Goal: Task Accomplishment & Management: Complete application form

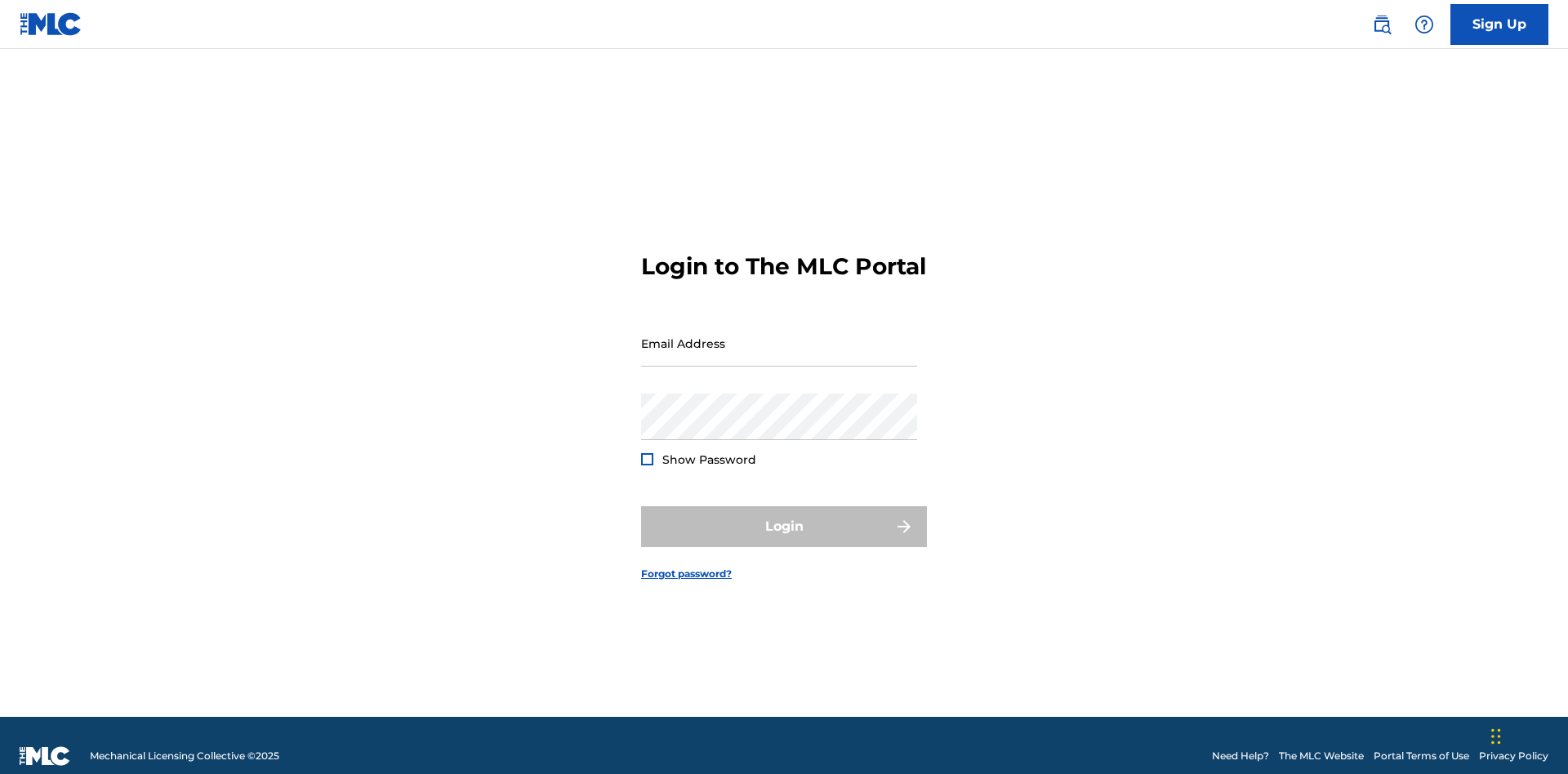
scroll to position [21, 0]
click at [1499, 24] on link "Sign Up" at bounding box center [1499, 24] width 98 height 41
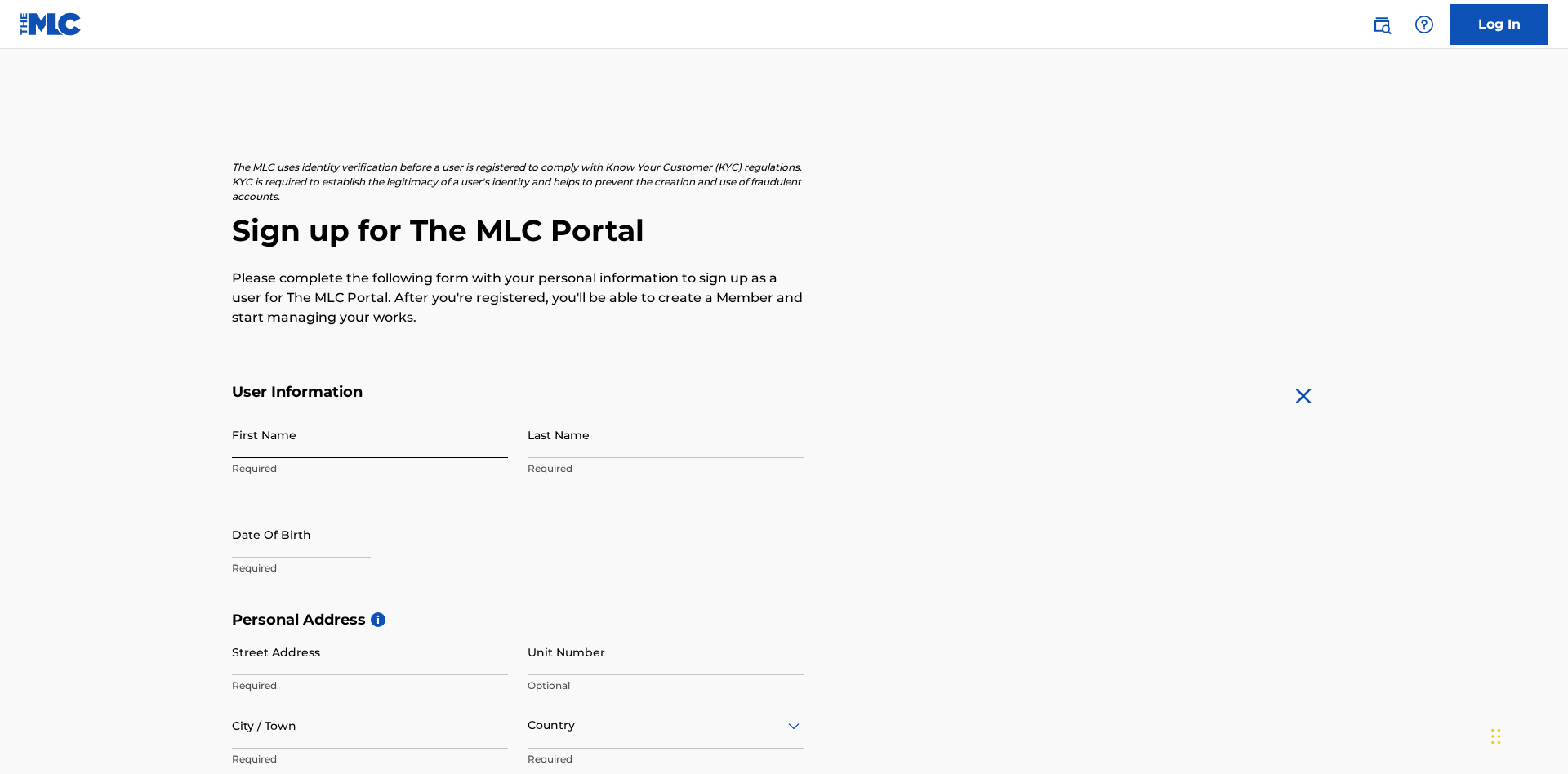
click at [370, 411] on input "First Name" at bounding box center [370, 434] width 276 height 46
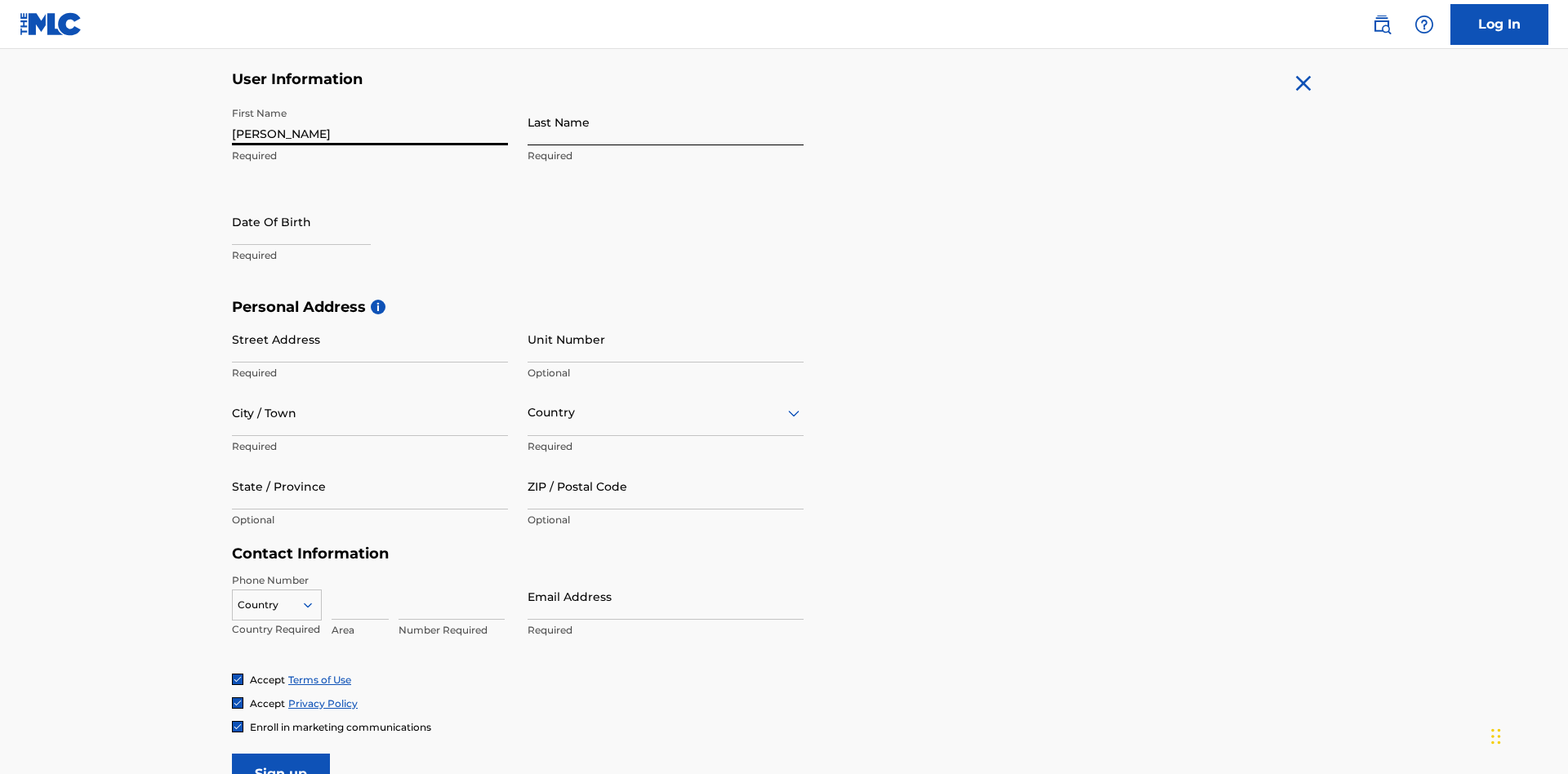
type input "[PERSON_NAME]"
click at [665, 121] on input "Last Name" at bounding box center [665, 121] width 276 height 46
type input "Ribble"
click at [314, 198] on input "text" at bounding box center [301, 221] width 139 height 46
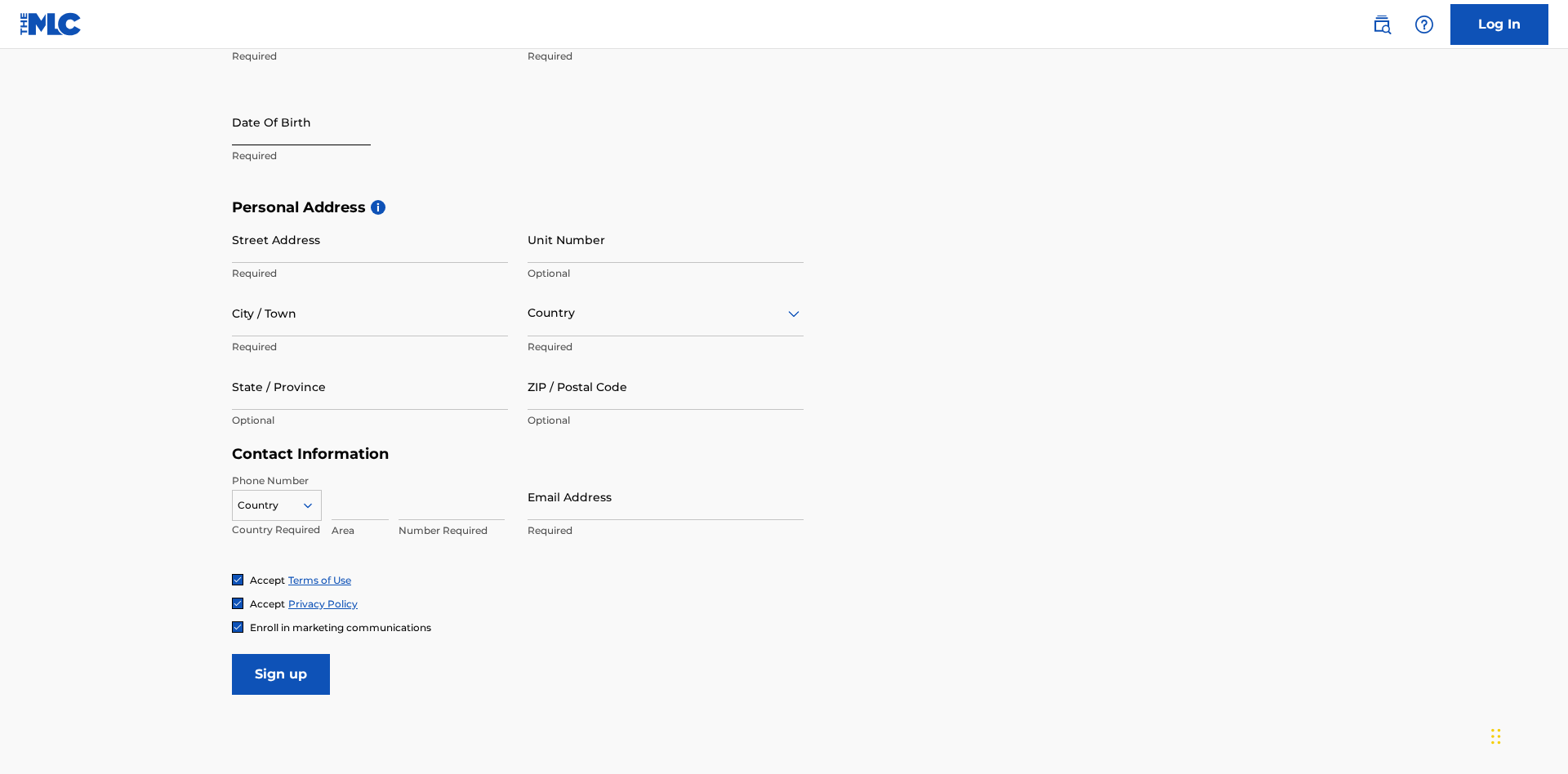
select select "8"
select select "2025"
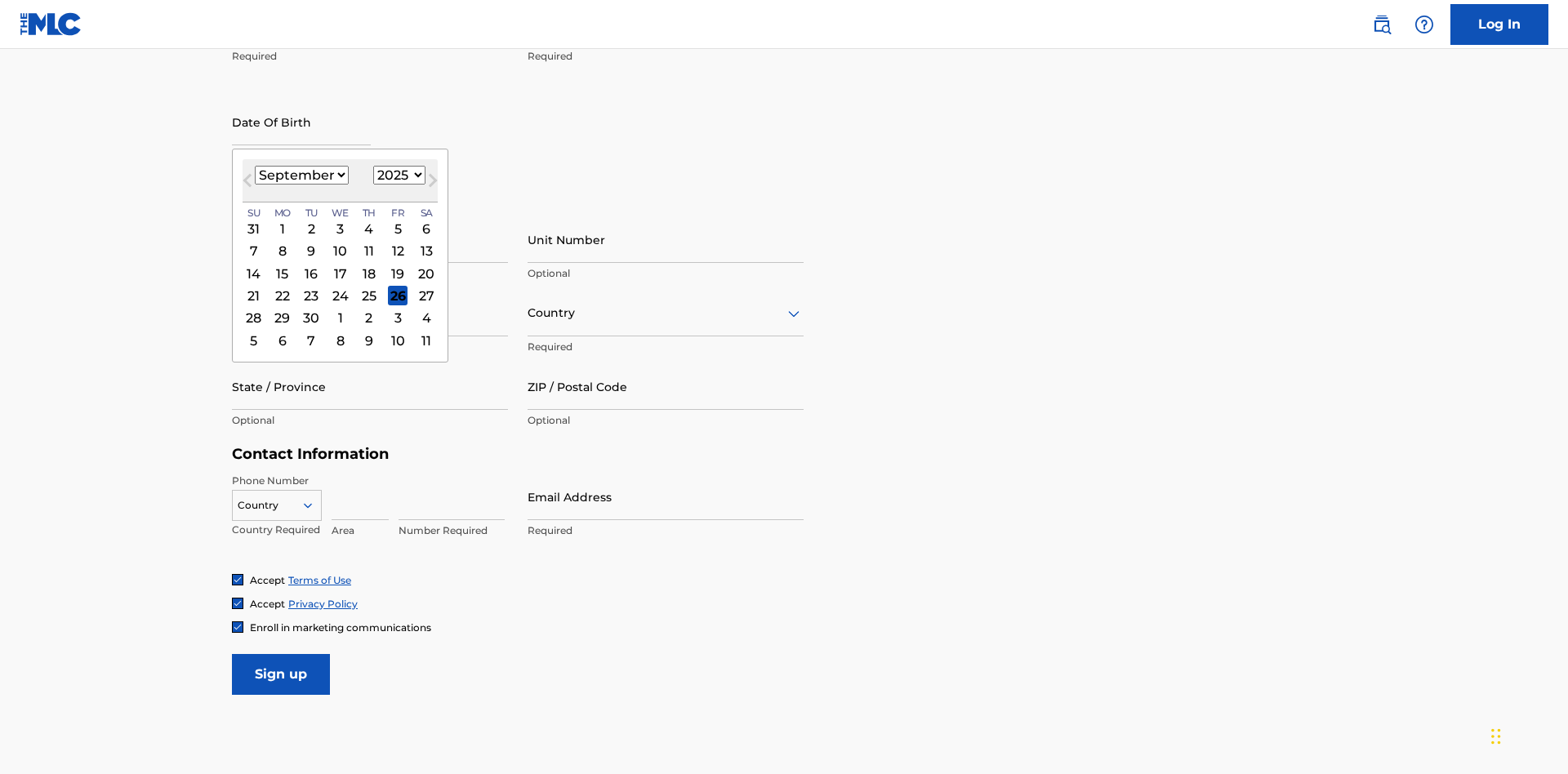
click at [300, 175] on select "January February March April May June July August September October November De…" at bounding box center [302, 175] width 94 height 19
select select "0"
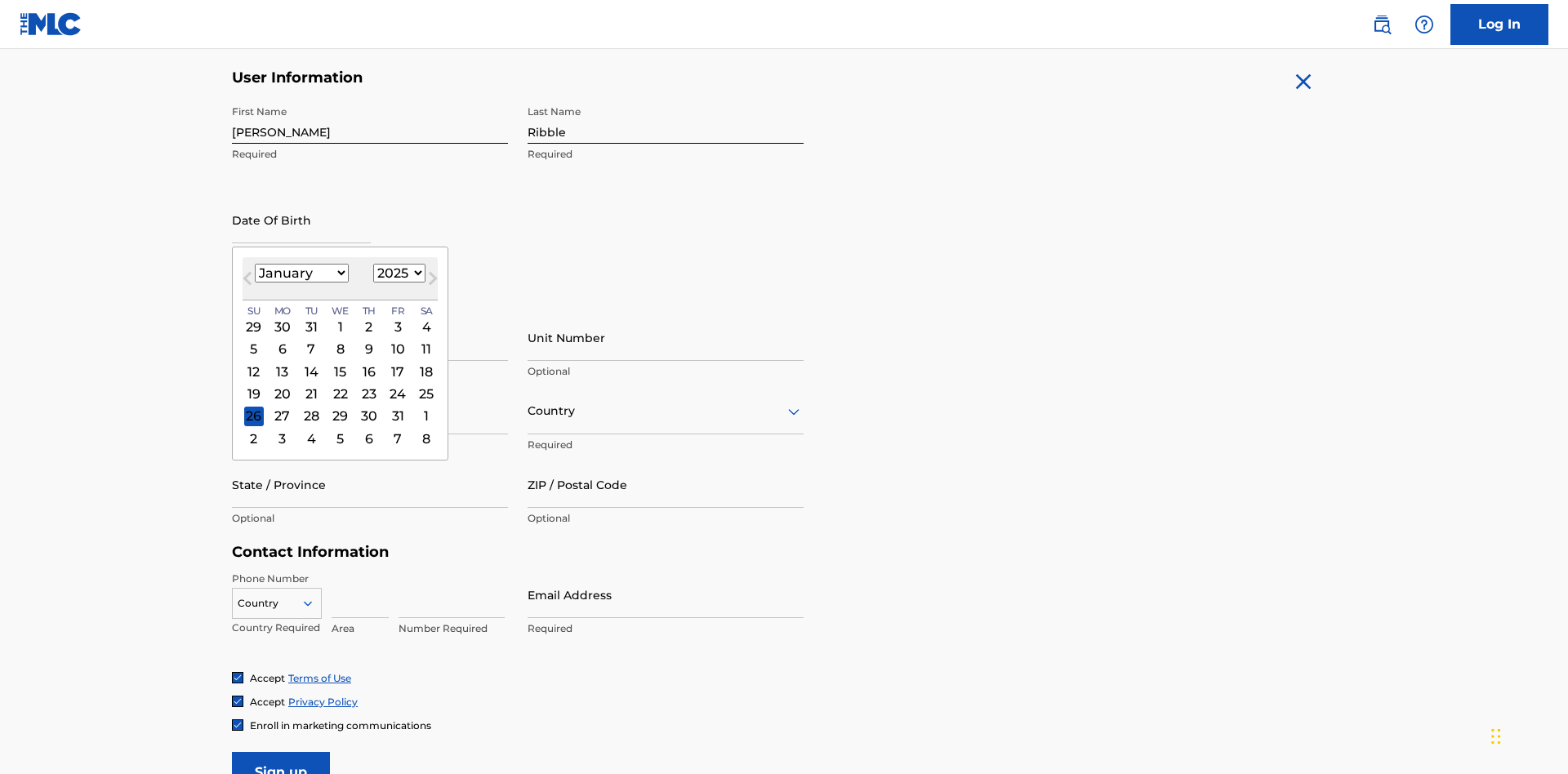
click at [397, 272] on select "1900 1901 1902 1903 1904 1905 1906 1907 1908 1909 1910 1911 1912 1913 1914 1915…" at bounding box center [399, 273] width 52 height 19
select select "1985"
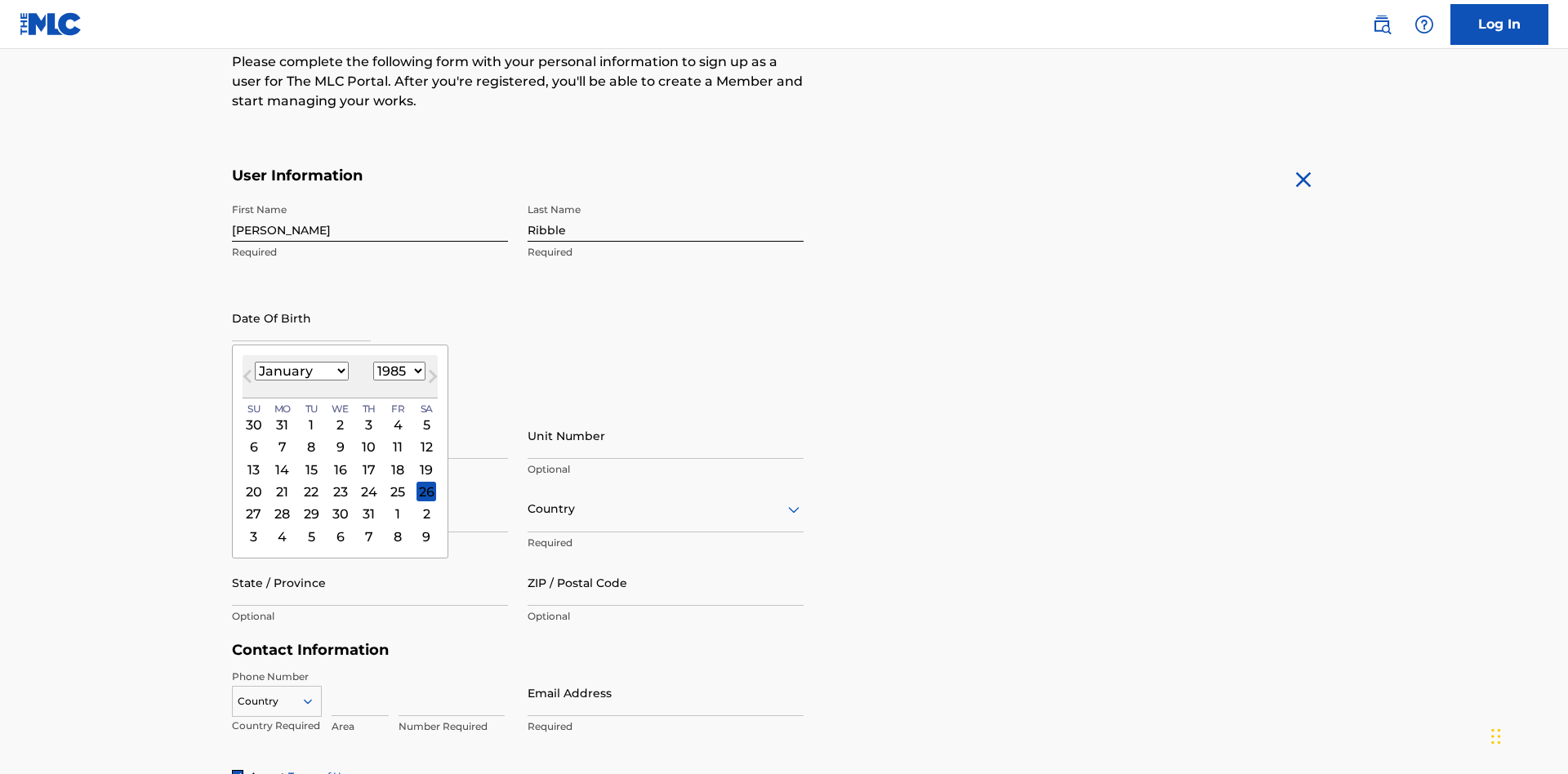
click at [397, 371] on select "1900 1901 1902 1903 1904 1905 1906 1907 1908 1909 1910 1911 1912 1913 1914 1915…" at bounding box center [399, 371] width 52 height 19
click at [310, 437] on div "8" at bounding box center [311, 447] width 19 height 19
type input "January 8 1985"
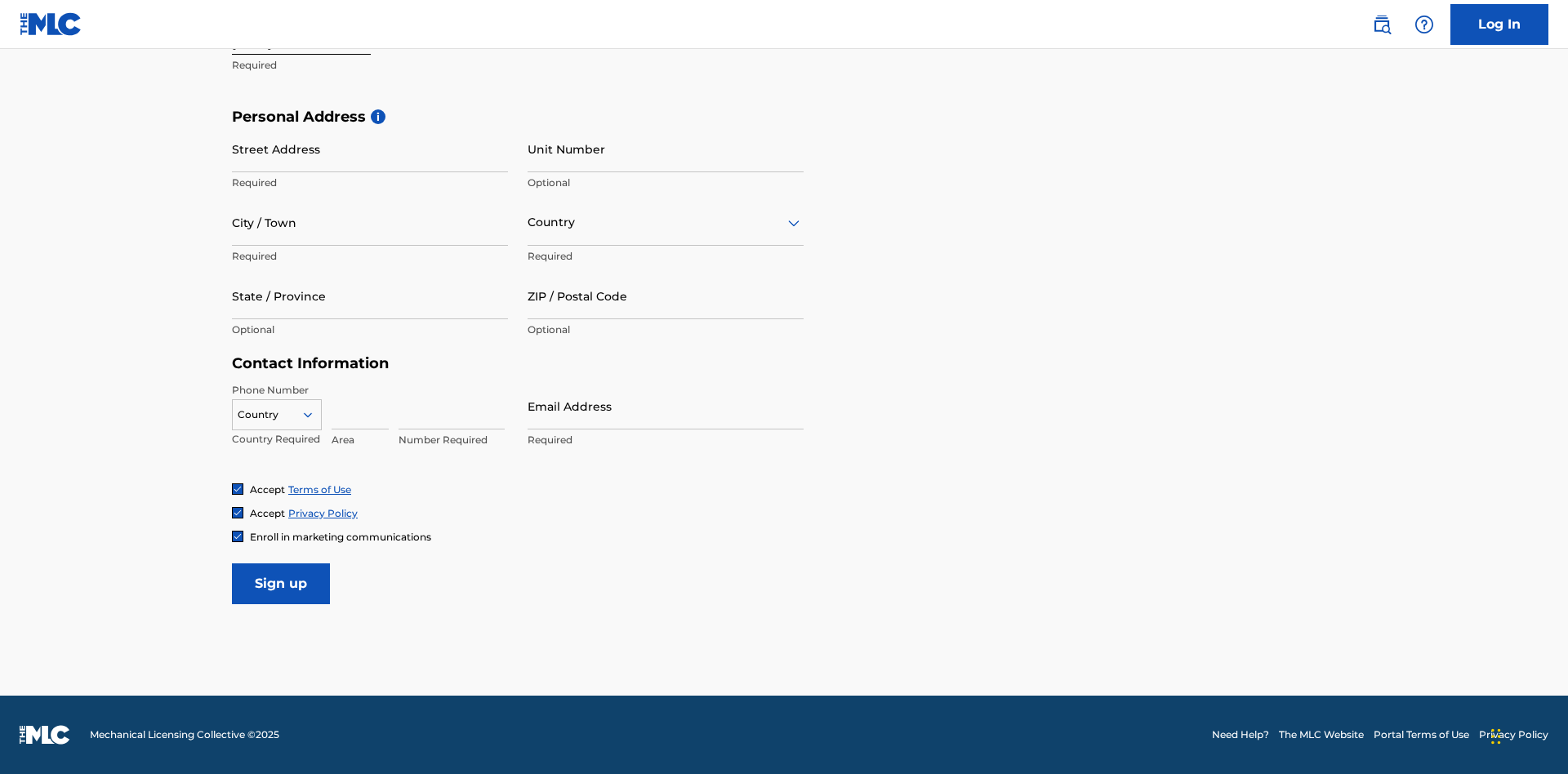
scroll to position [503, 0]
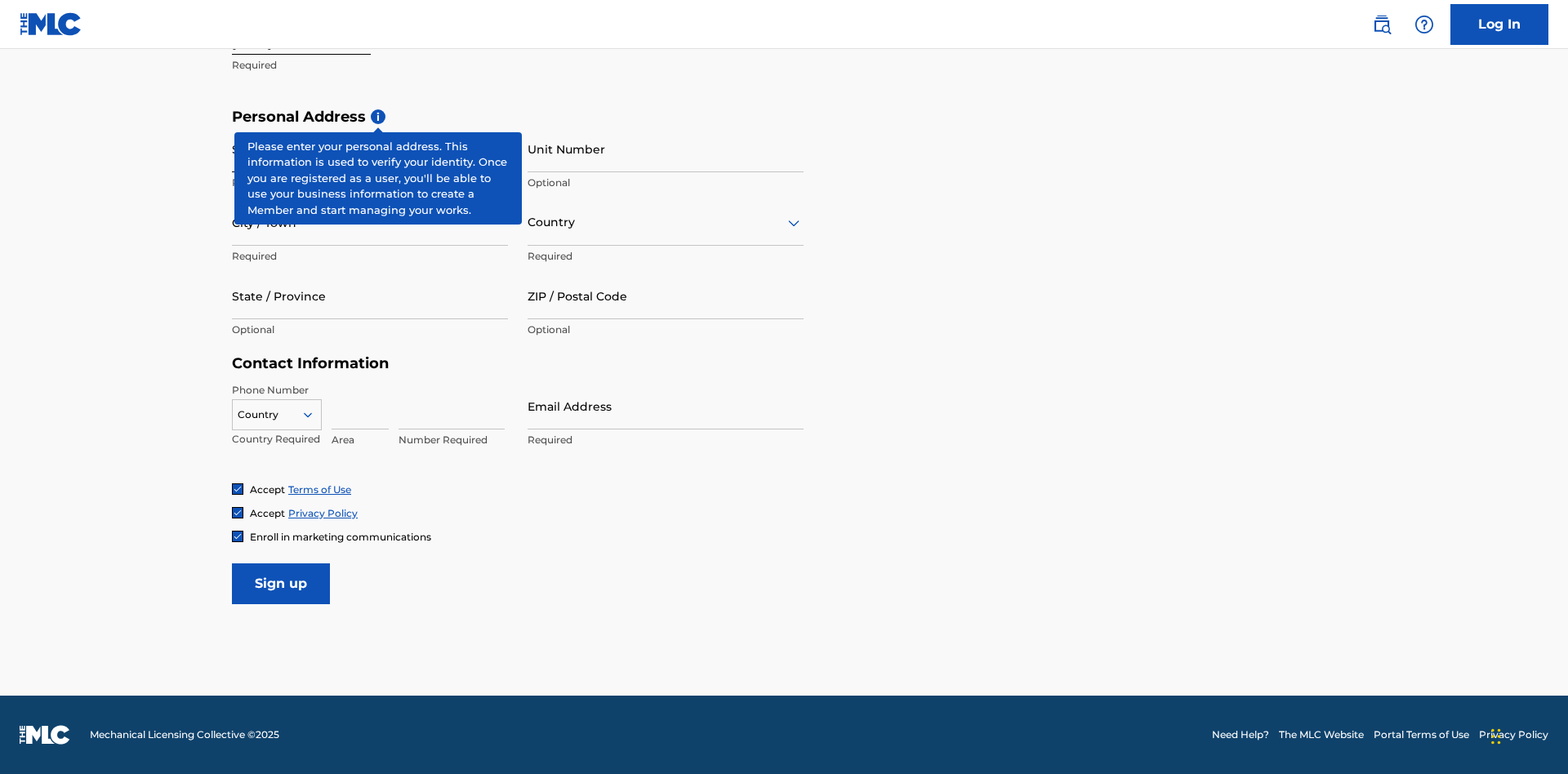
click at [370, 148] on input "Street Address" at bounding box center [370, 148] width 276 height 46
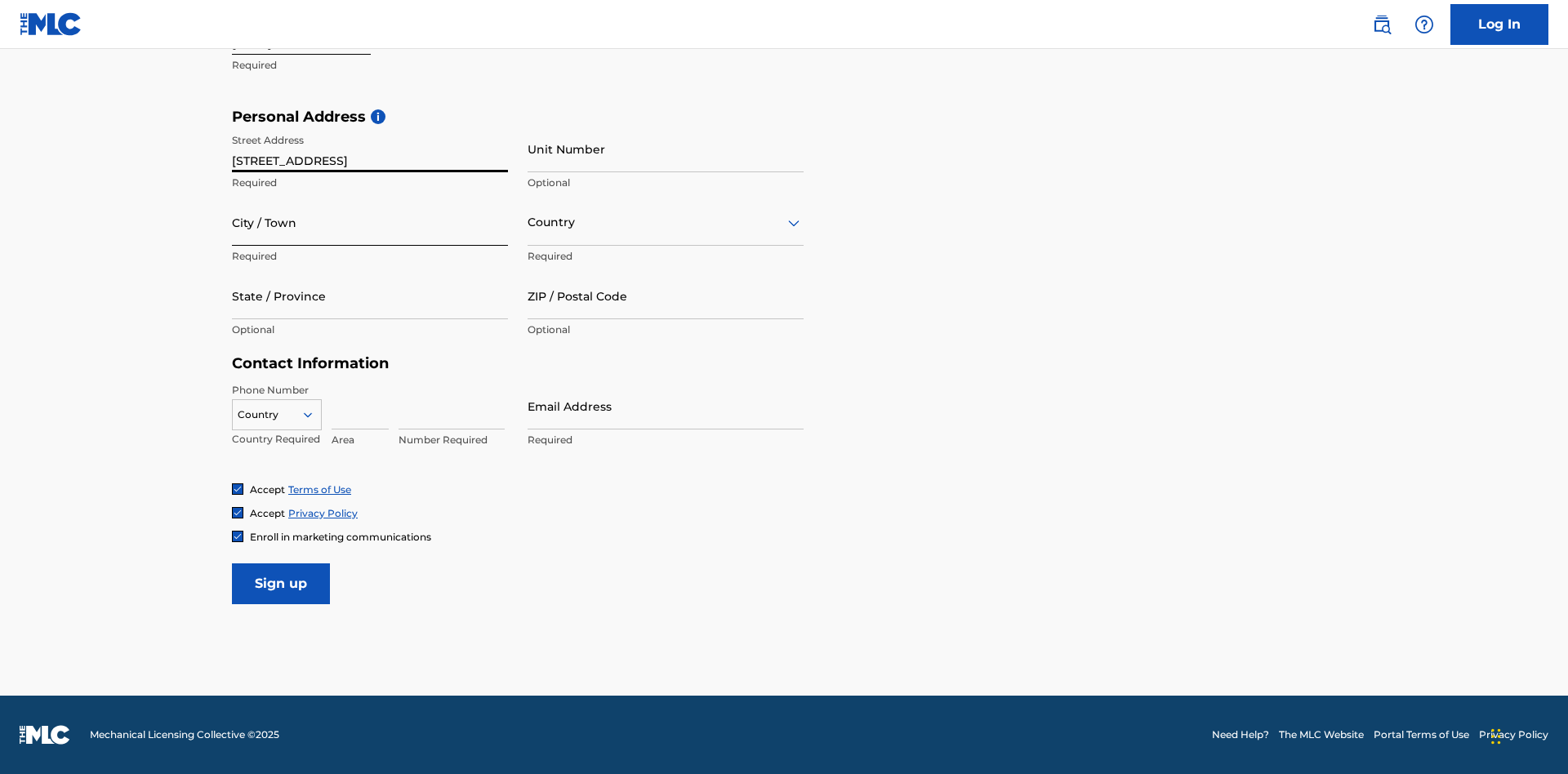
type input "9909 Elks Run Rd"
click at [370, 222] on input "City / Town" at bounding box center [370, 222] width 276 height 46
type input "Roseville"
click at [528, 222] on input "text" at bounding box center [529, 223] width 3 height 17
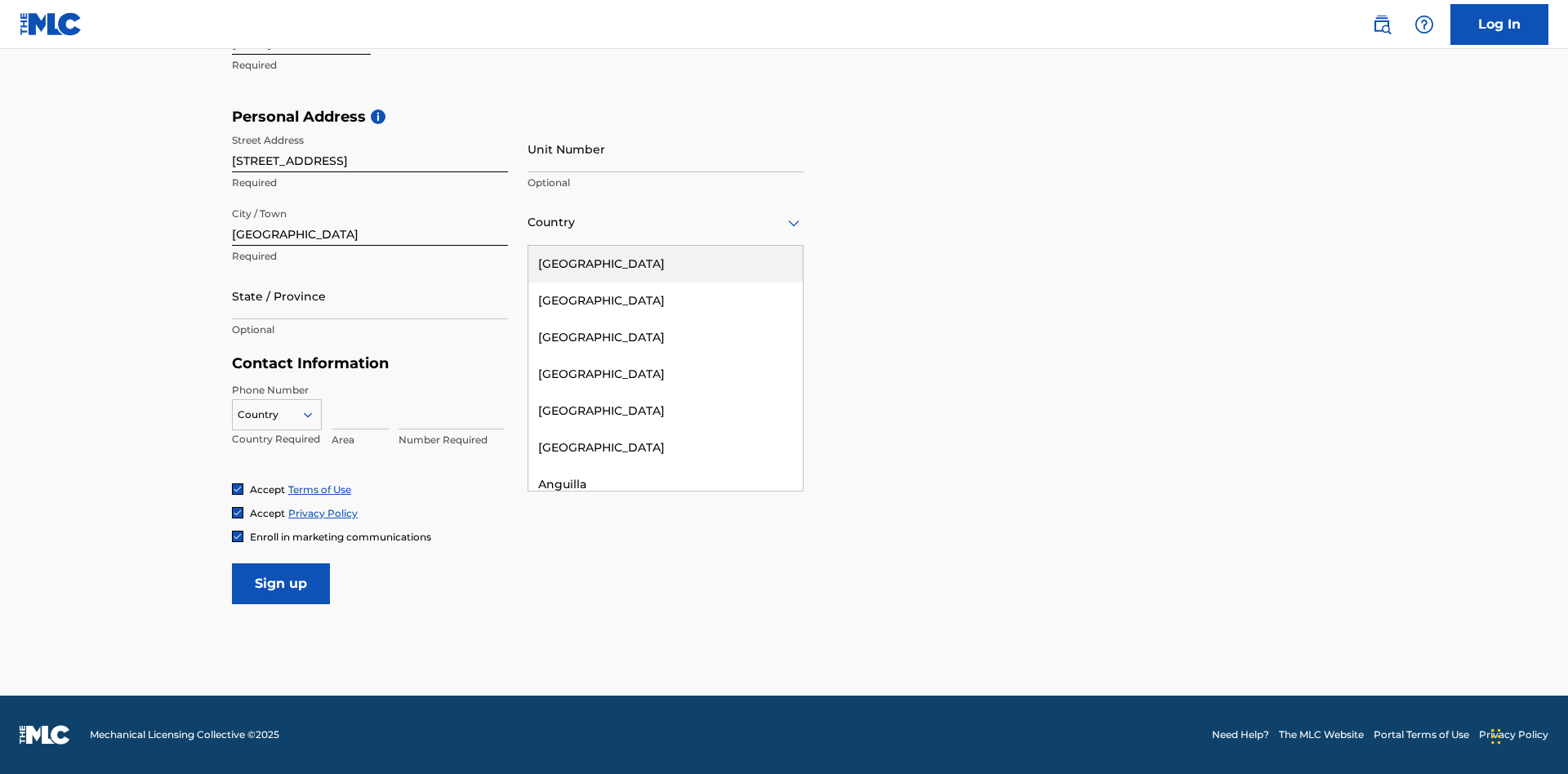
click at [665, 264] on div "United States" at bounding box center [665, 264] width 274 height 37
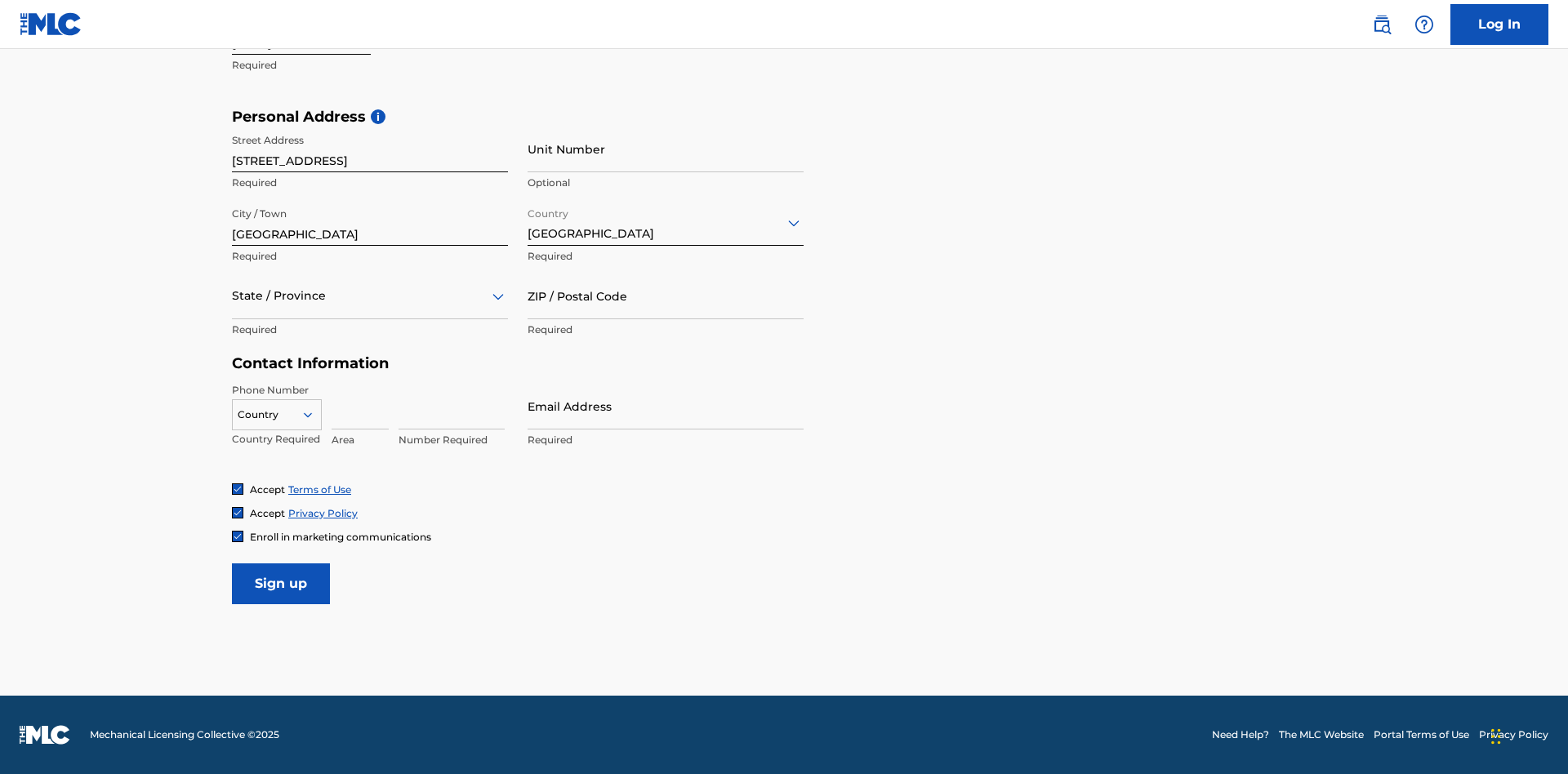
click at [370, 296] on div at bounding box center [370, 295] width 276 height 20
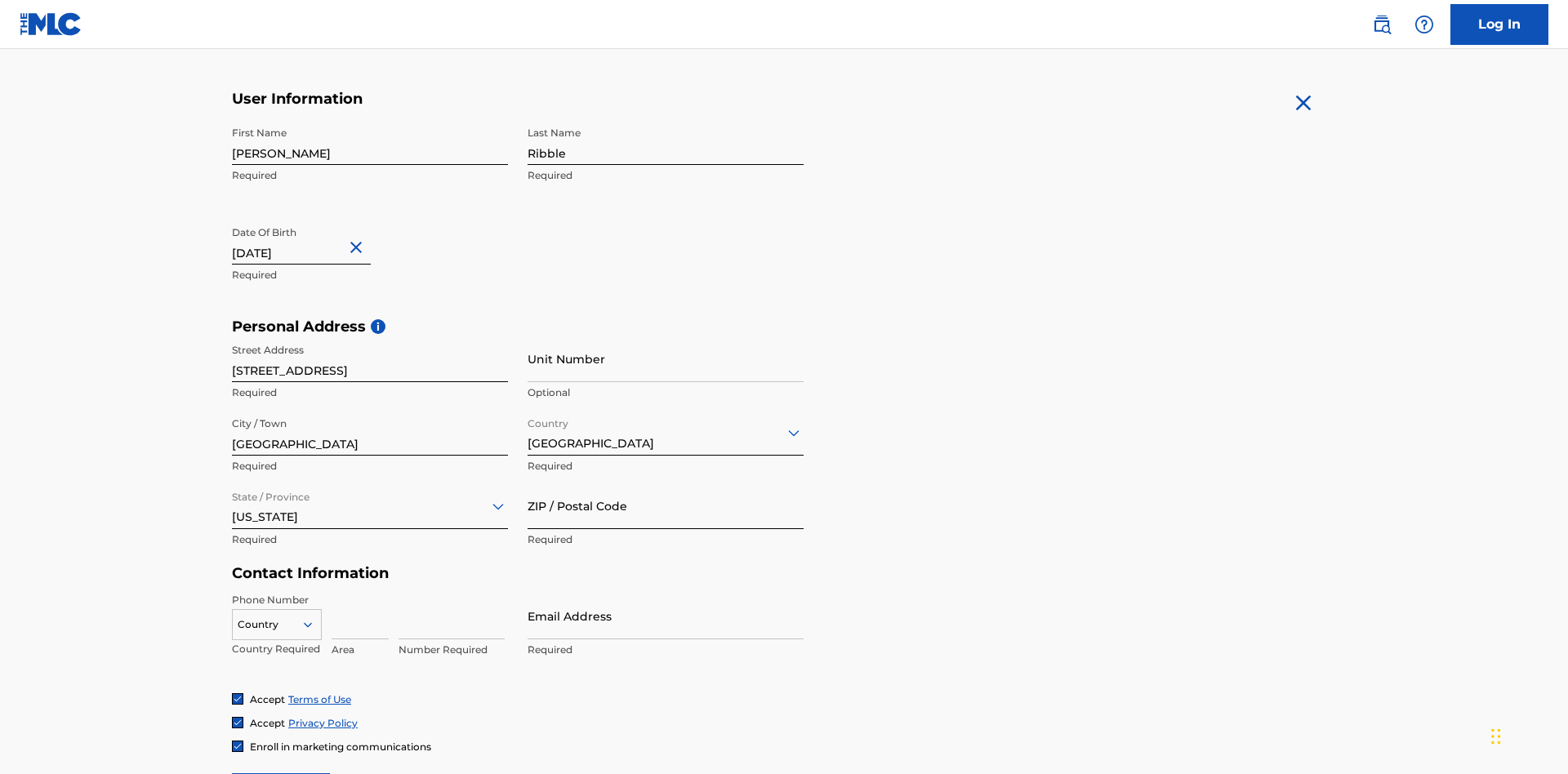
click at [665, 483] on input "ZIP / Postal Code" at bounding box center [665, 505] width 276 height 46
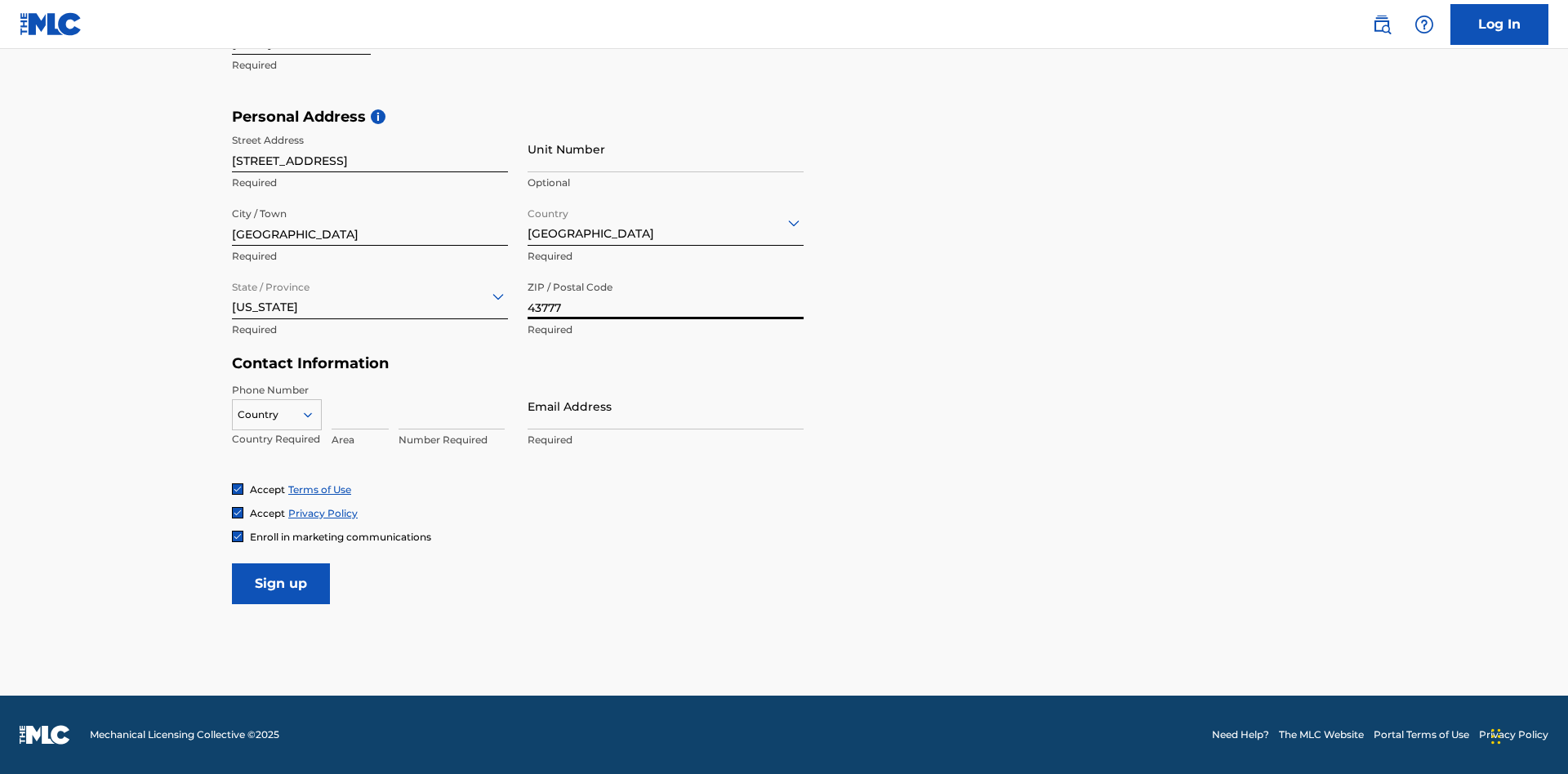
type input "43777"
click at [314, 414] on icon at bounding box center [307, 414] width 15 height 15
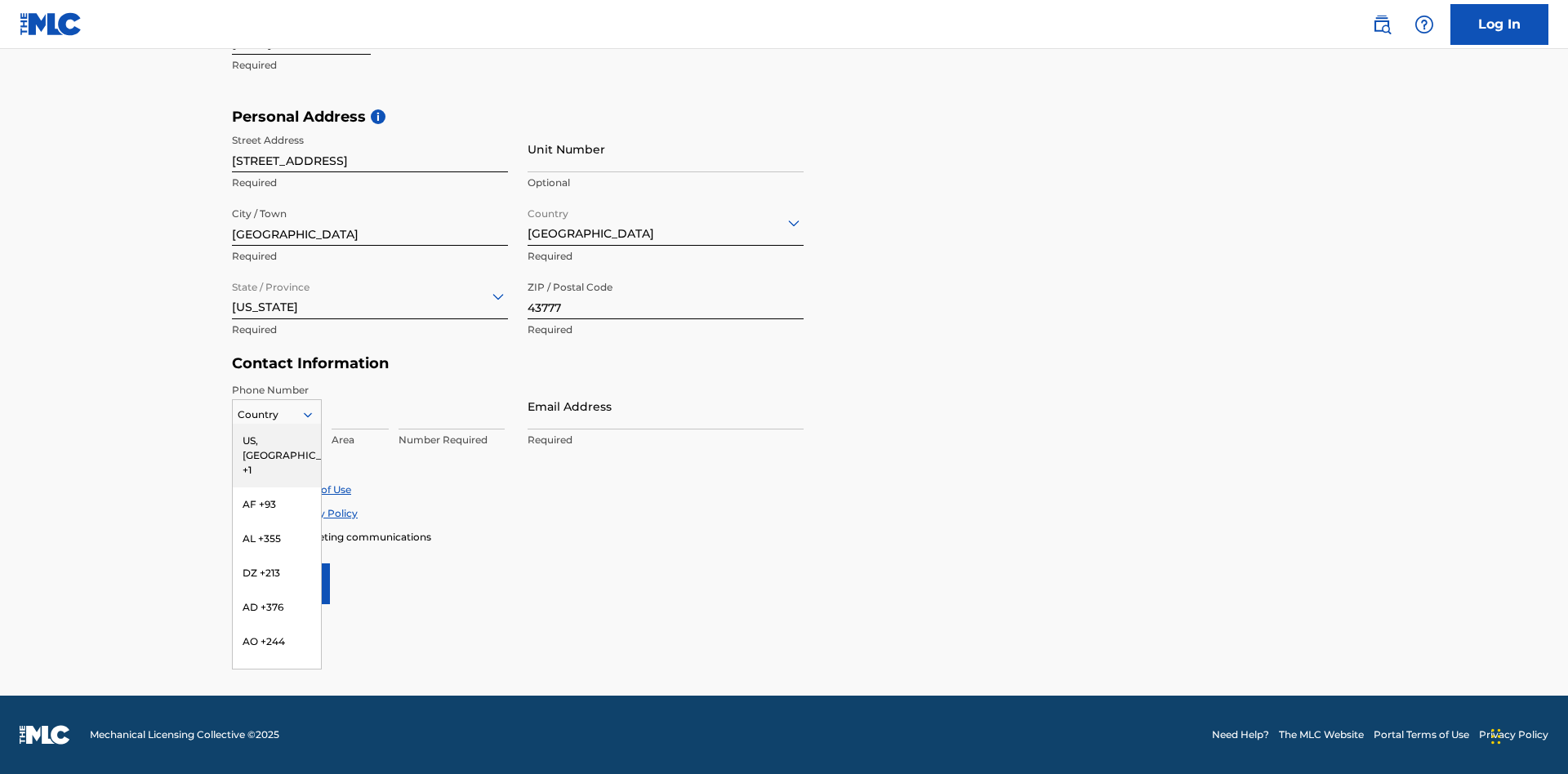
click at [277, 440] on div "US, CA +1" at bounding box center [277, 455] width 88 height 64
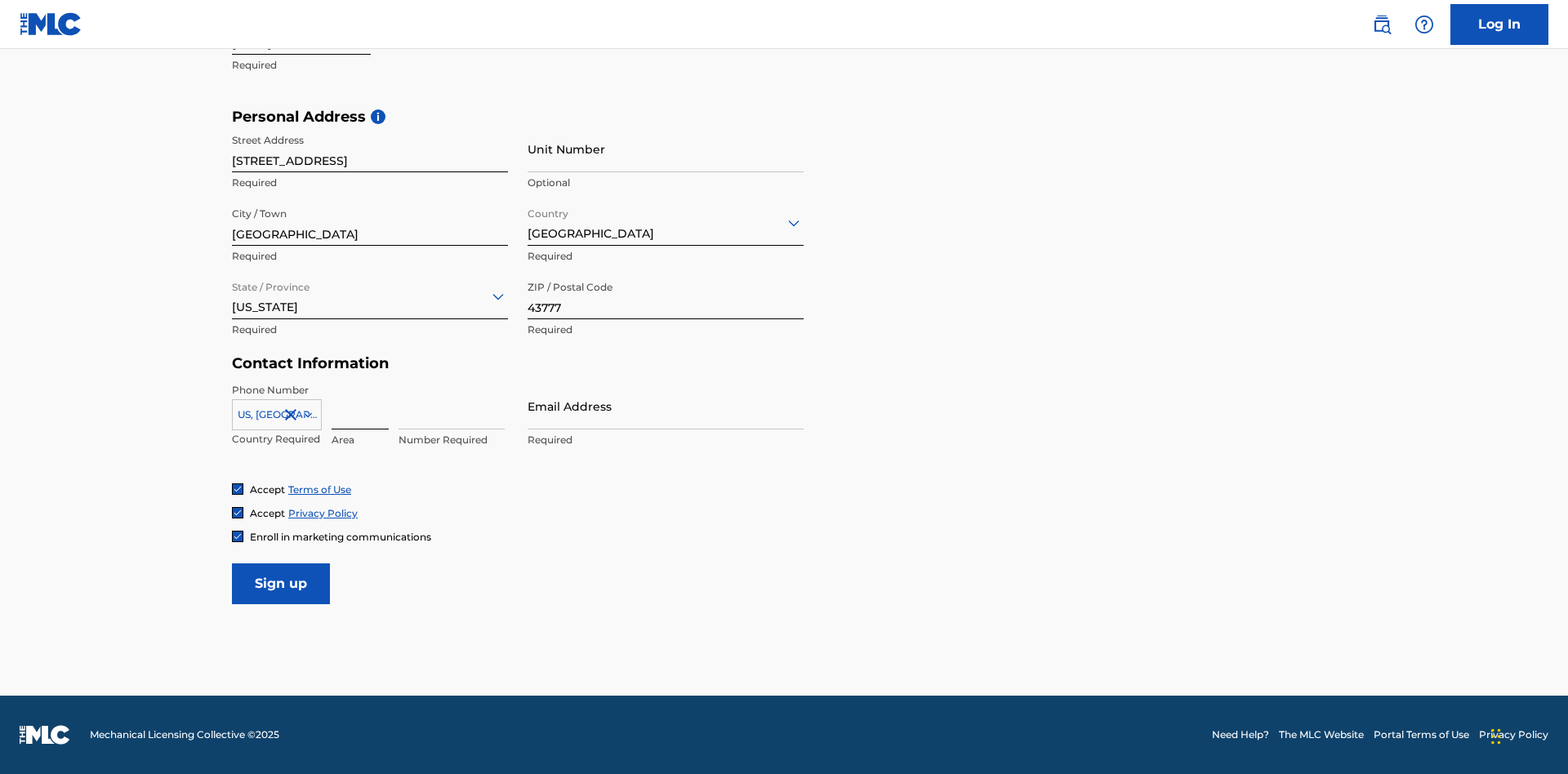
click at [361, 406] on input at bounding box center [360, 406] width 57 height 46
type input "740"
click at [451, 406] on input at bounding box center [451, 406] width 107 height 46
type input "8086351"
click at [665, 406] on input "Email Address" at bounding box center [665, 406] width 276 height 46
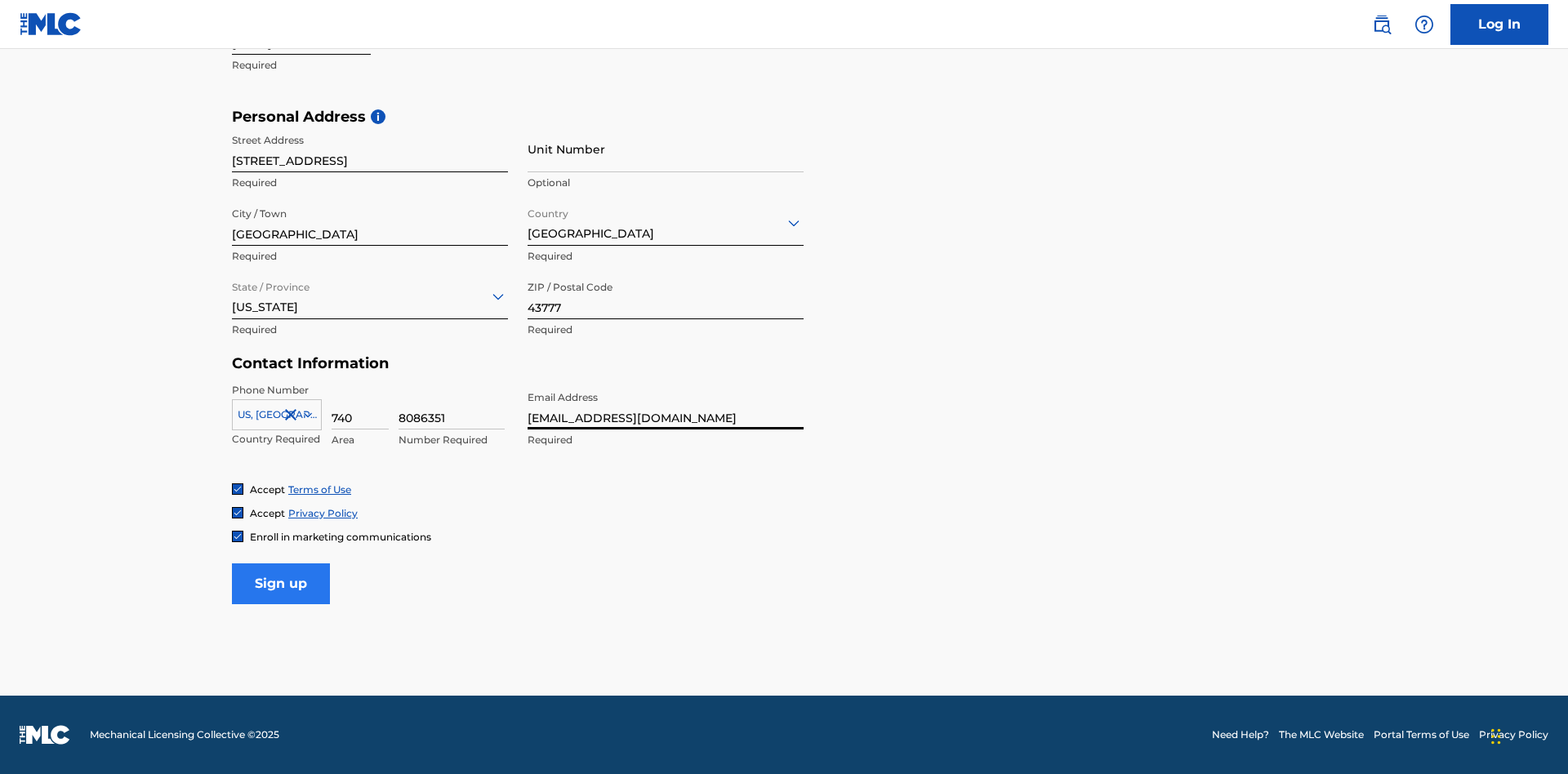
type input "[EMAIL_ADDRESS][DOMAIN_NAME]"
click at [281, 583] on input "Sign up" at bounding box center [281, 583] width 98 height 41
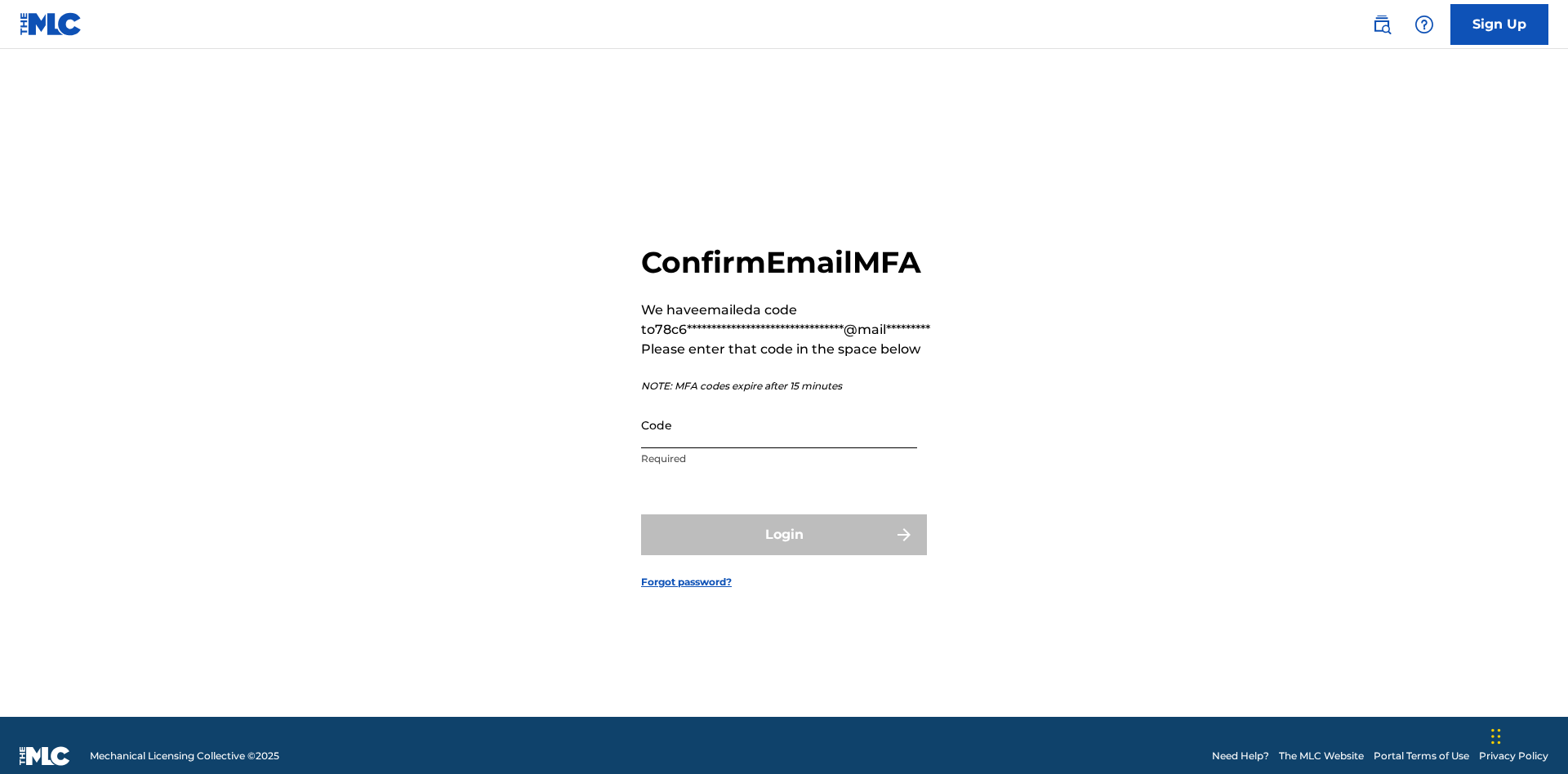
click at [779, 403] on input "Code" at bounding box center [779, 424] width 276 height 46
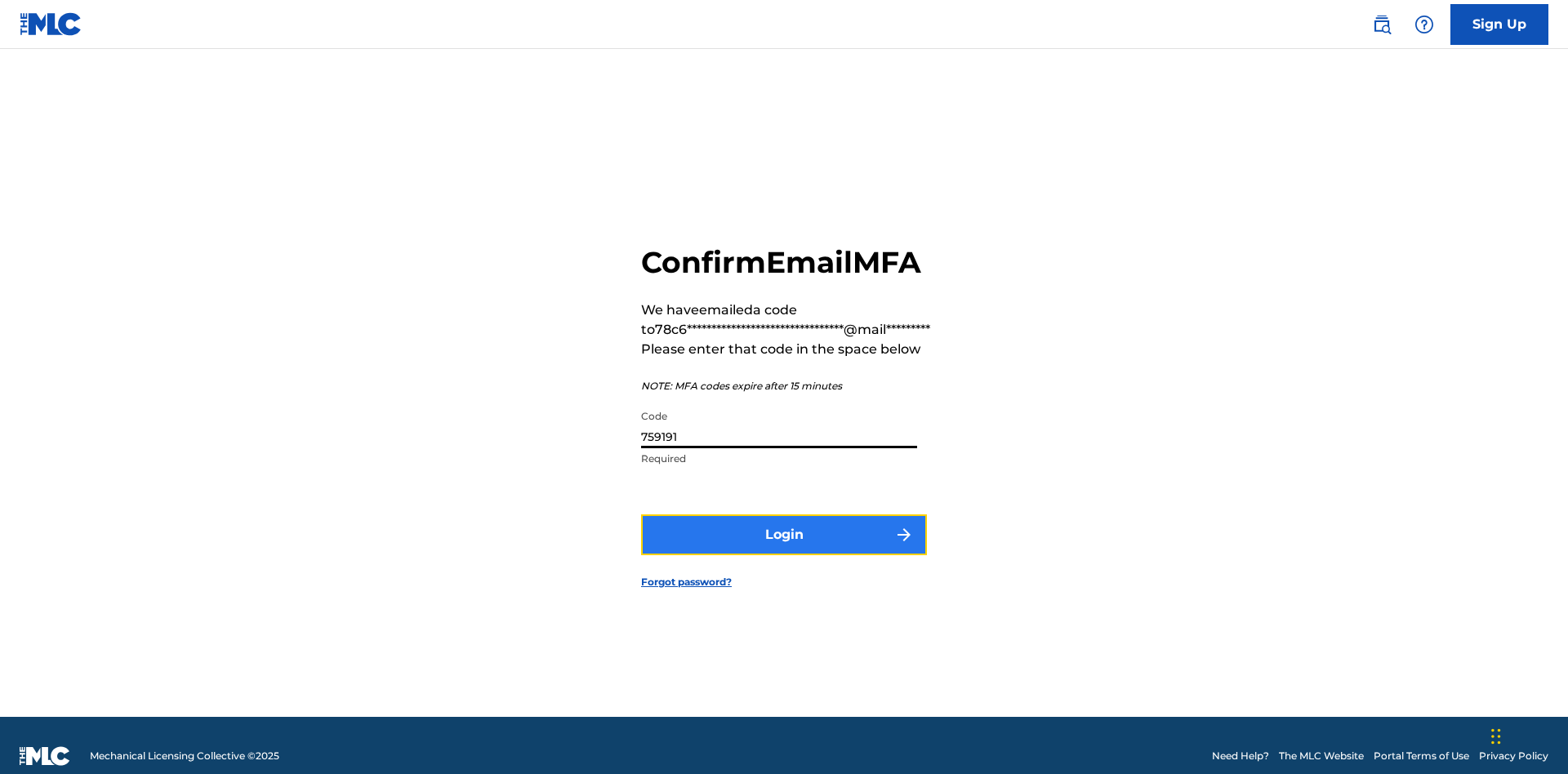
click at [784, 514] on button "Login" at bounding box center [783, 534] width 285 height 41
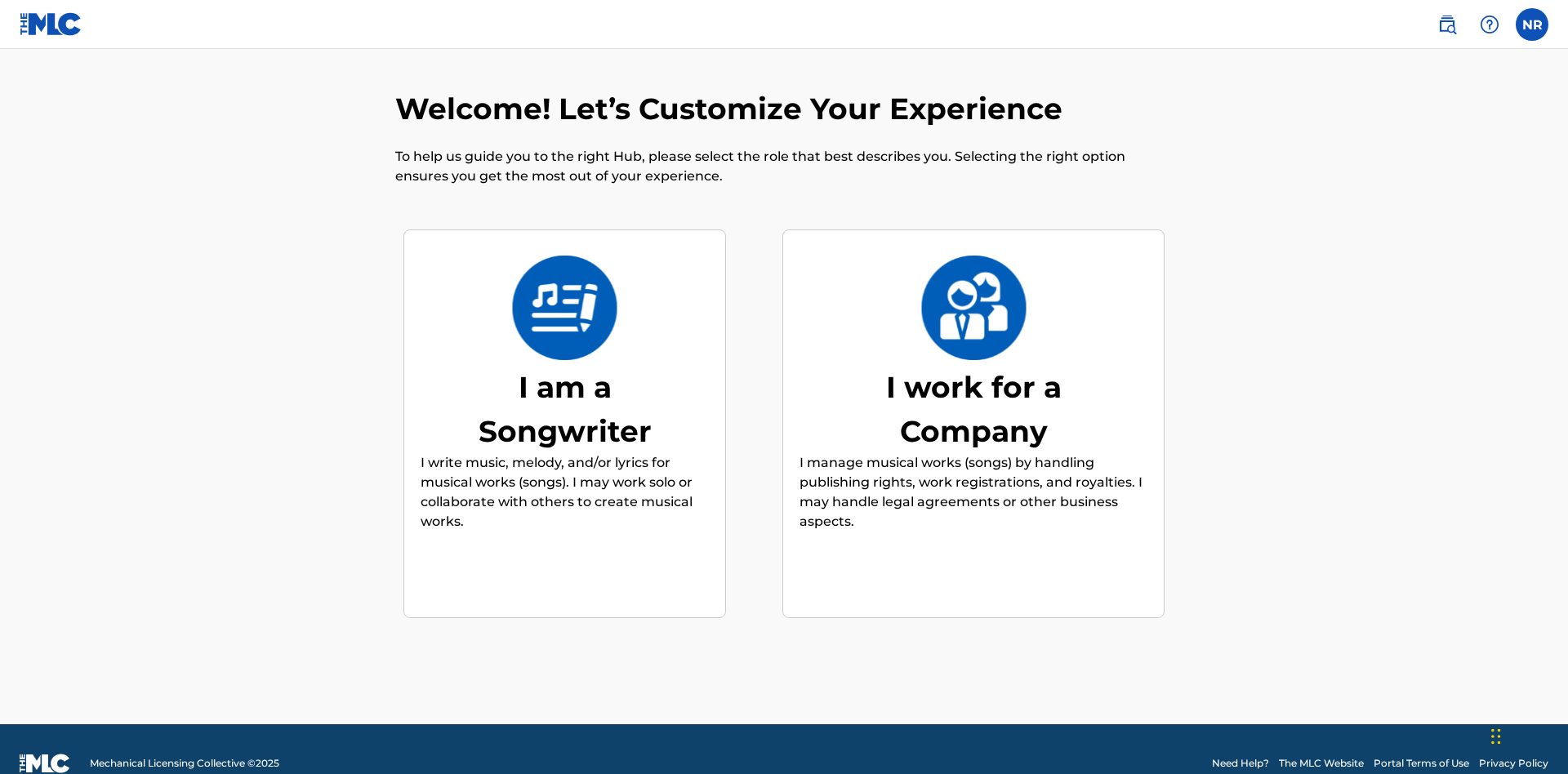
click at [564, 380] on div "I am a Songwriter" at bounding box center [565, 408] width 245 height 88
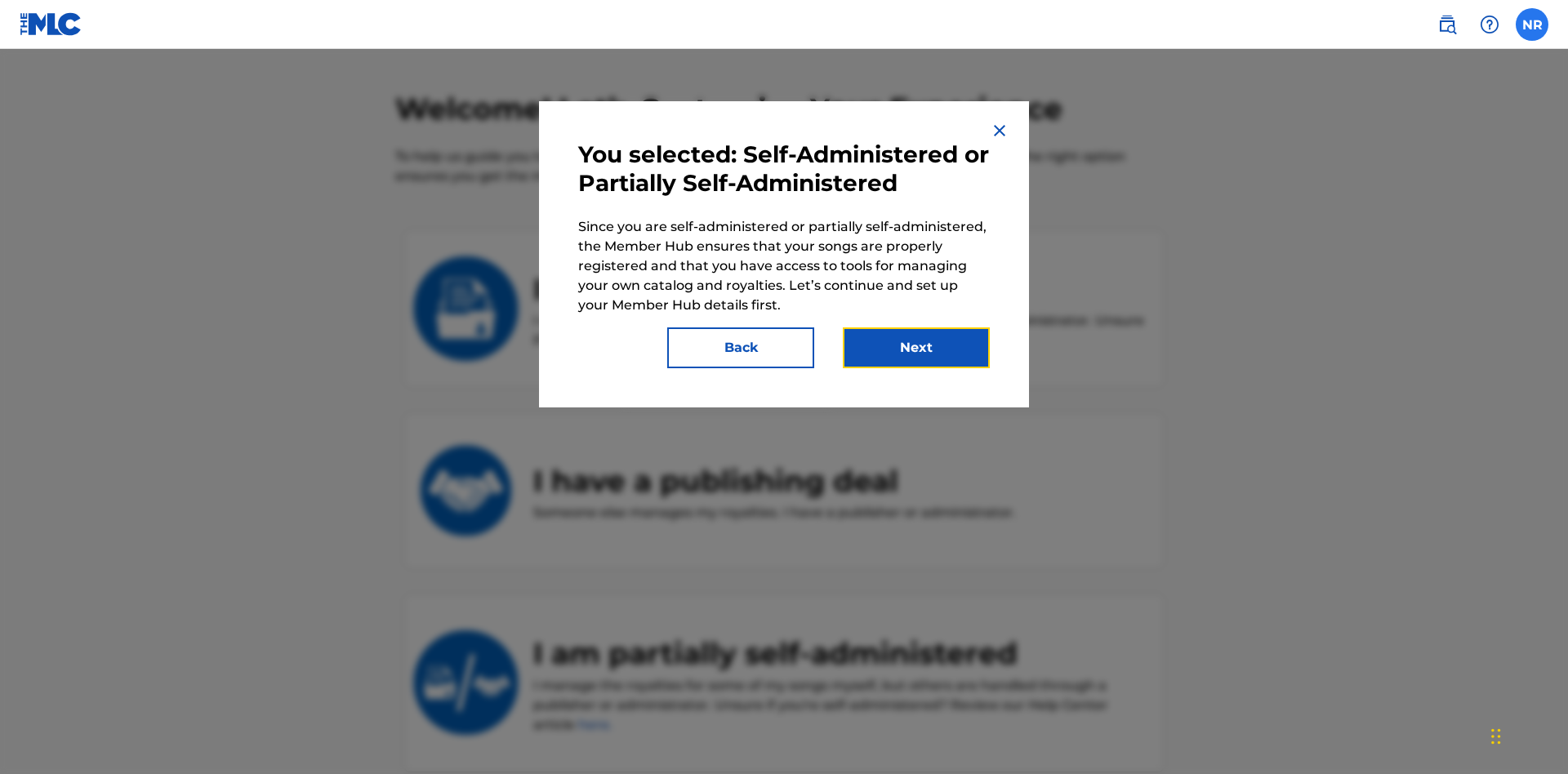
click at [916, 347] on button "Next" at bounding box center [916, 347] width 147 height 41
click at [1532, 24] on label at bounding box center [1531, 24] width 32 height 32
click at [1532, 24] on input "NR [PERSON_NAME] [EMAIL_ADDRESS][DOMAIN_NAME] Notification Preferences Profile …" at bounding box center [1532, 24] width 0 height 0
click at [0, 0] on p "Log out" at bounding box center [0, 0] width 0 height 0
click at [1532, 24] on input "NR [PERSON_NAME] [EMAIL_ADDRESS][DOMAIN_NAME] Notification Preferences Profile …" at bounding box center [1532, 24] width 0 height 0
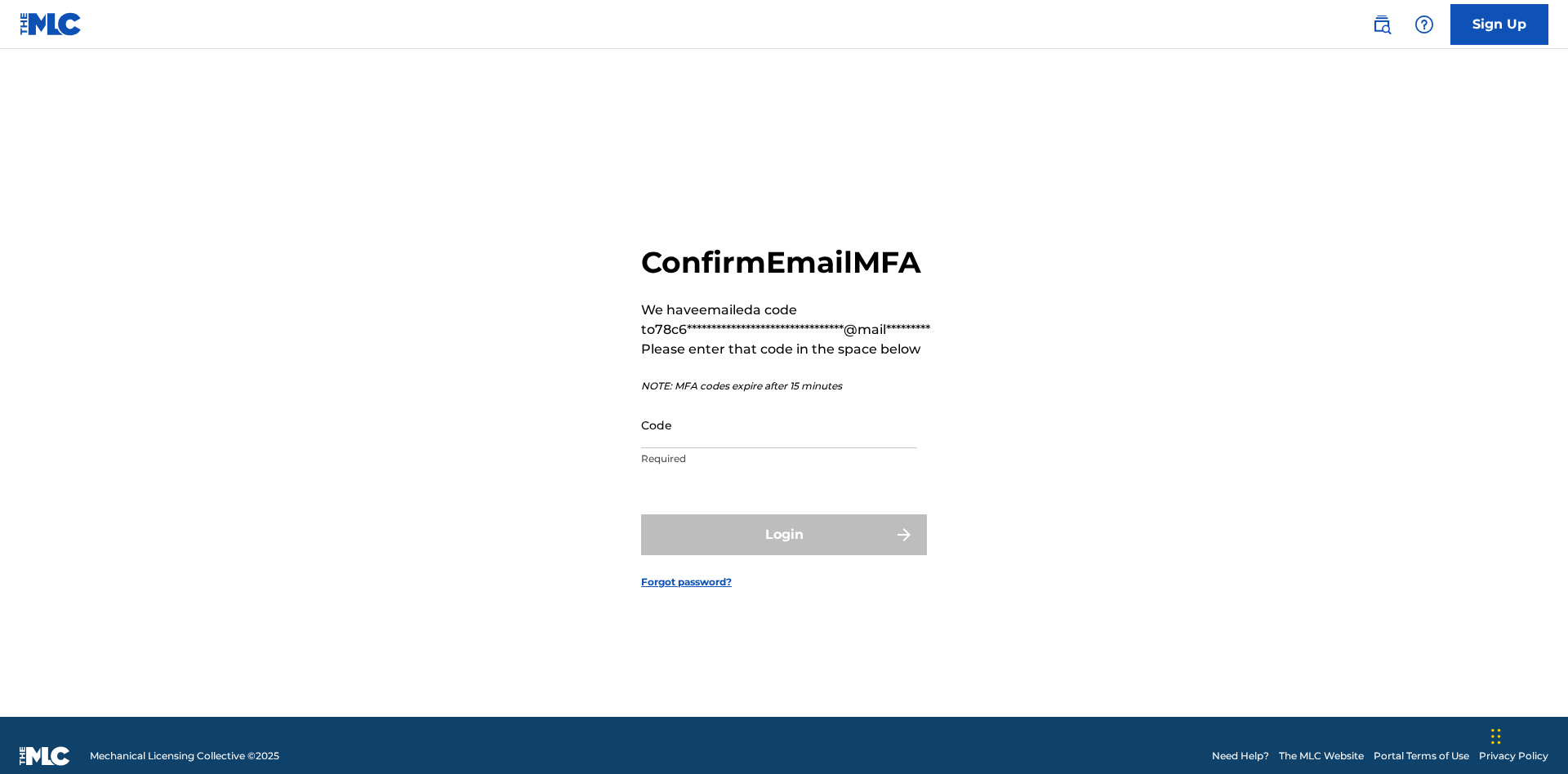
click at [779, 403] on input "Code" at bounding box center [779, 424] width 276 height 46
click at [784, 514] on button "Login" at bounding box center [783, 534] width 285 height 41
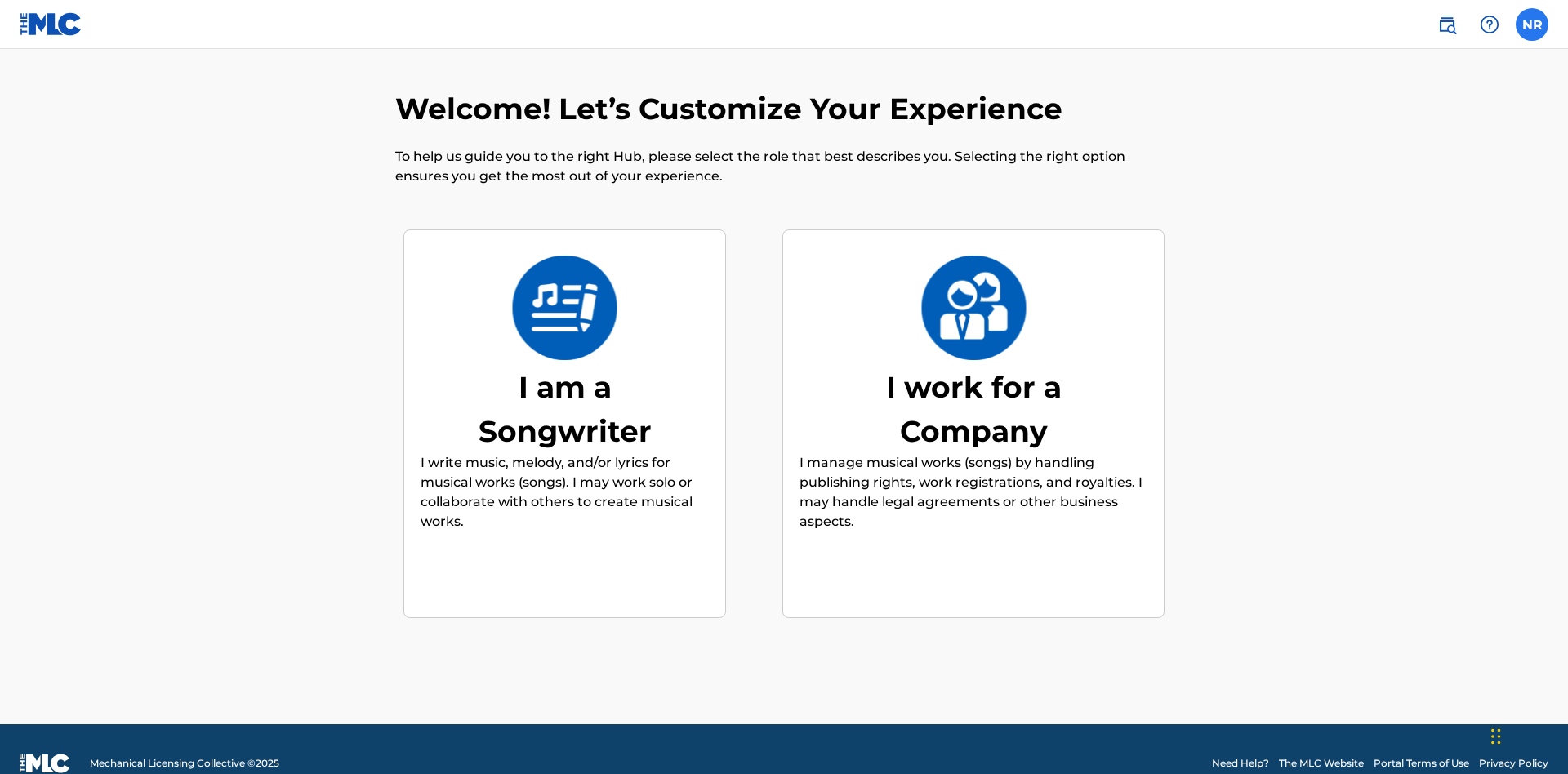
click at [973, 380] on div "I work for a Company" at bounding box center [973, 408] width 245 height 88
click at [1532, 24] on label at bounding box center [1531, 24] width 32 height 32
click at [1532, 24] on input "NR [PERSON_NAME] [EMAIL_ADDRESS][DOMAIN_NAME] Notification Preferences Profile …" at bounding box center [1532, 24] width 0 height 0
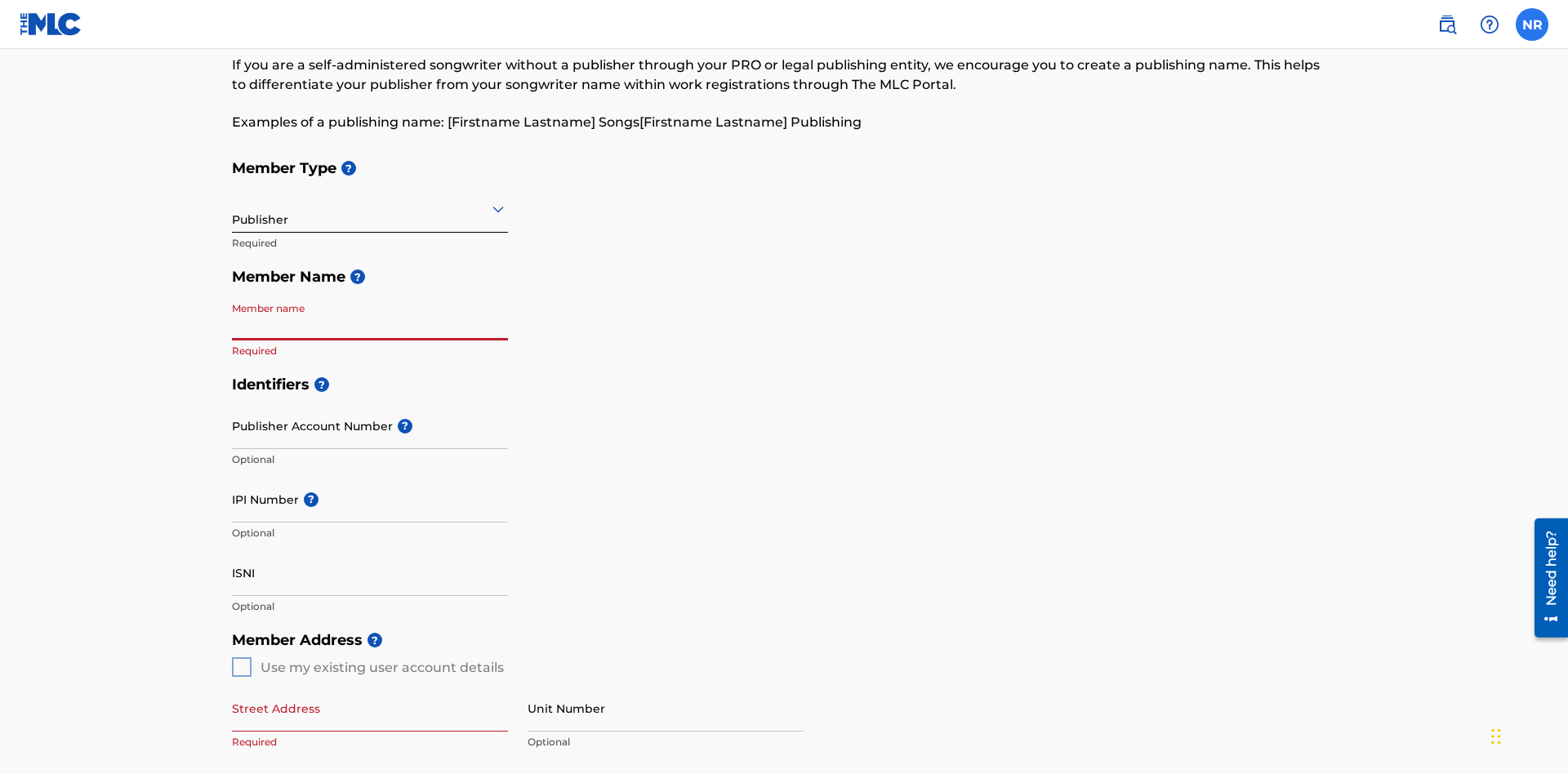
click at [1532, 24] on label at bounding box center [1531, 24] width 32 height 32
click at [1532, 24] on input "NR [PERSON_NAME] [EMAIL_ADDRESS][DOMAIN_NAME] Notification Preferences Profile …" at bounding box center [1532, 24] width 0 height 0
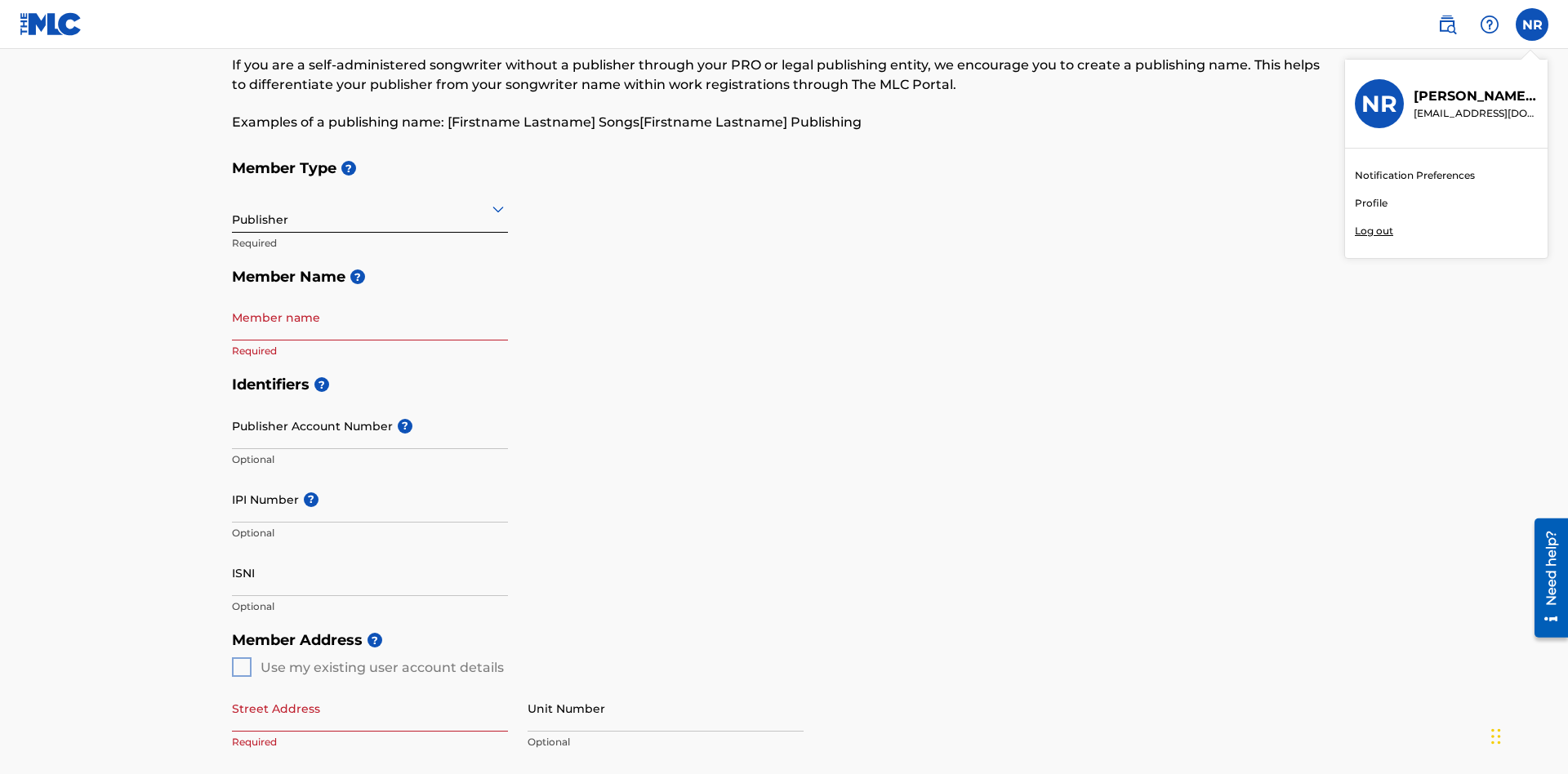
scroll to position [209, 0]
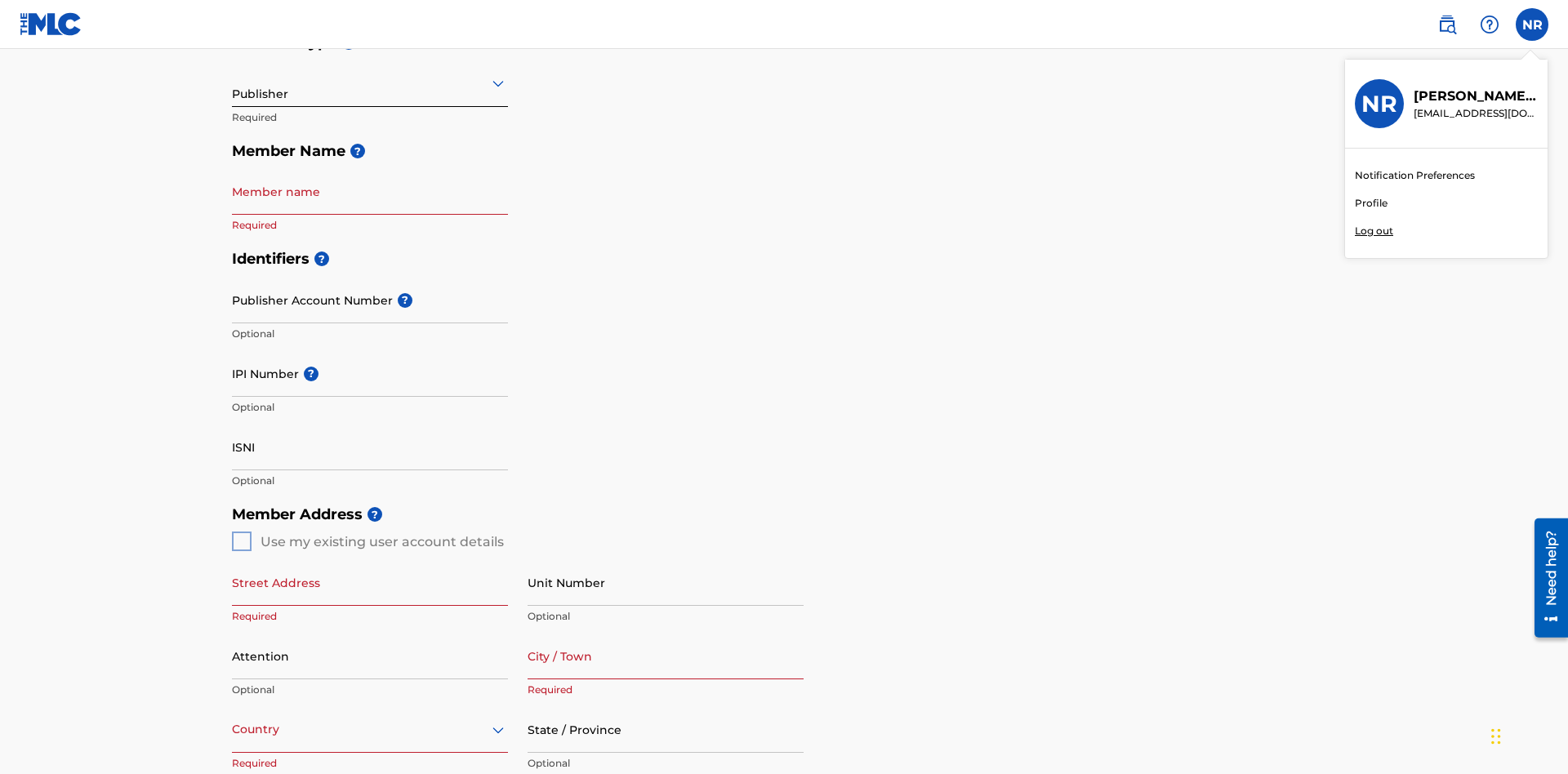
click at [1373, 231] on p "Log out" at bounding box center [1374, 230] width 38 height 15
click at [1532, 24] on input "NR [PERSON_NAME] [EMAIL_ADDRESS][DOMAIN_NAME] Notification Preferences Profile …" at bounding box center [1532, 24] width 0 height 0
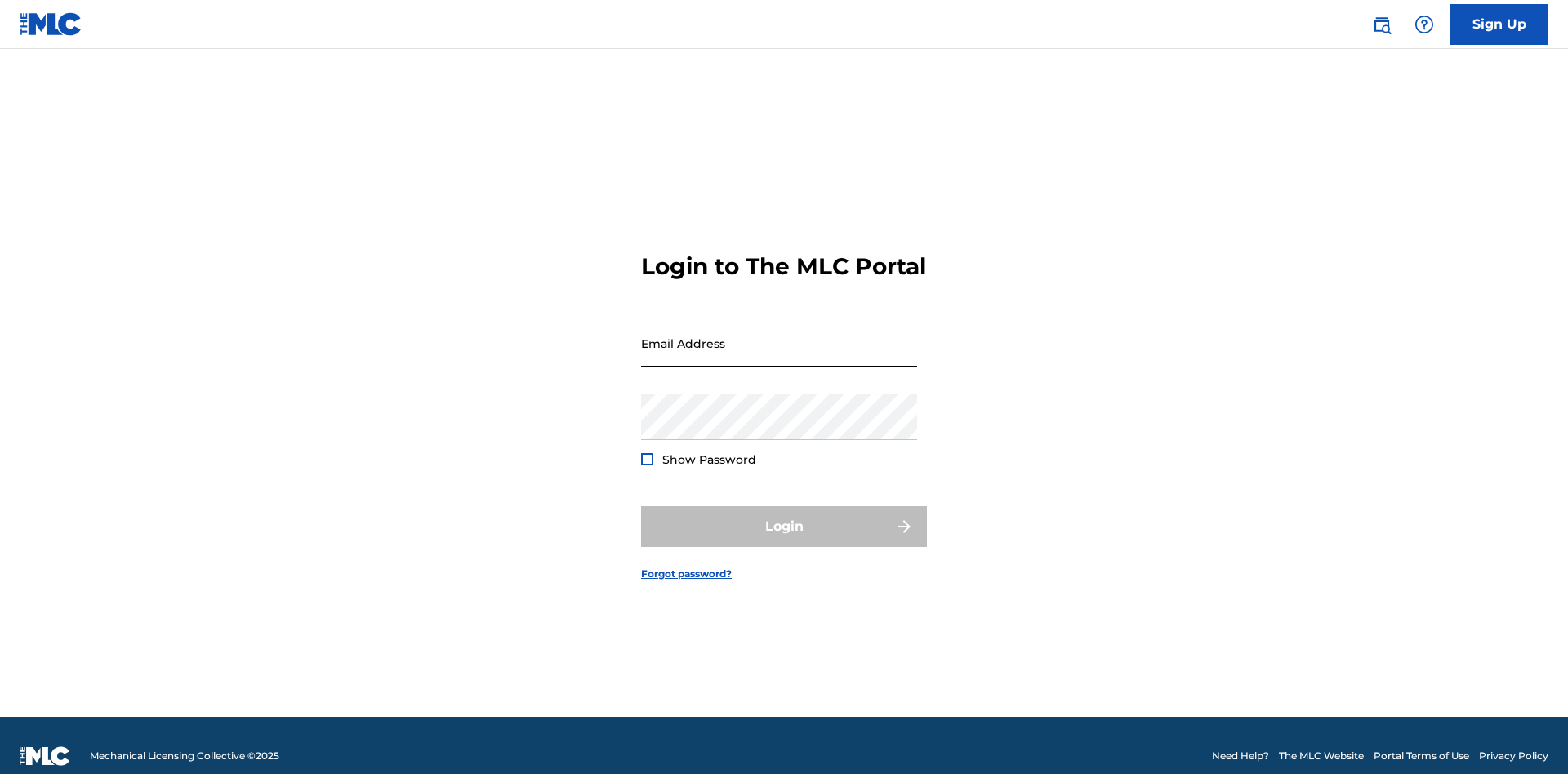
click at [779, 335] on input "Email Address" at bounding box center [779, 343] width 276 height 46
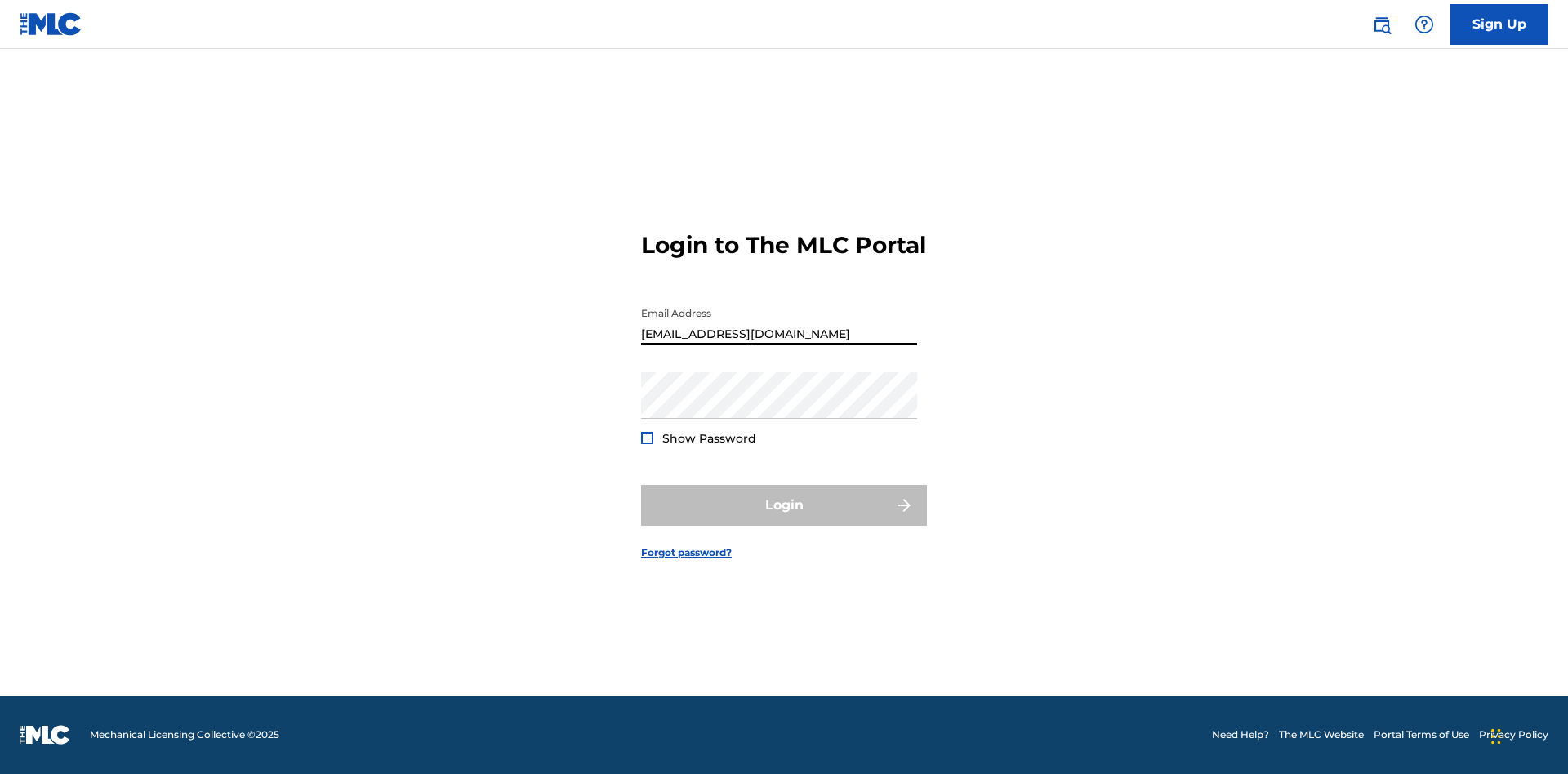
scroll to position [0, 40]
type input "[EMAIL_ADDRESS][DOMAIN_NAME]"
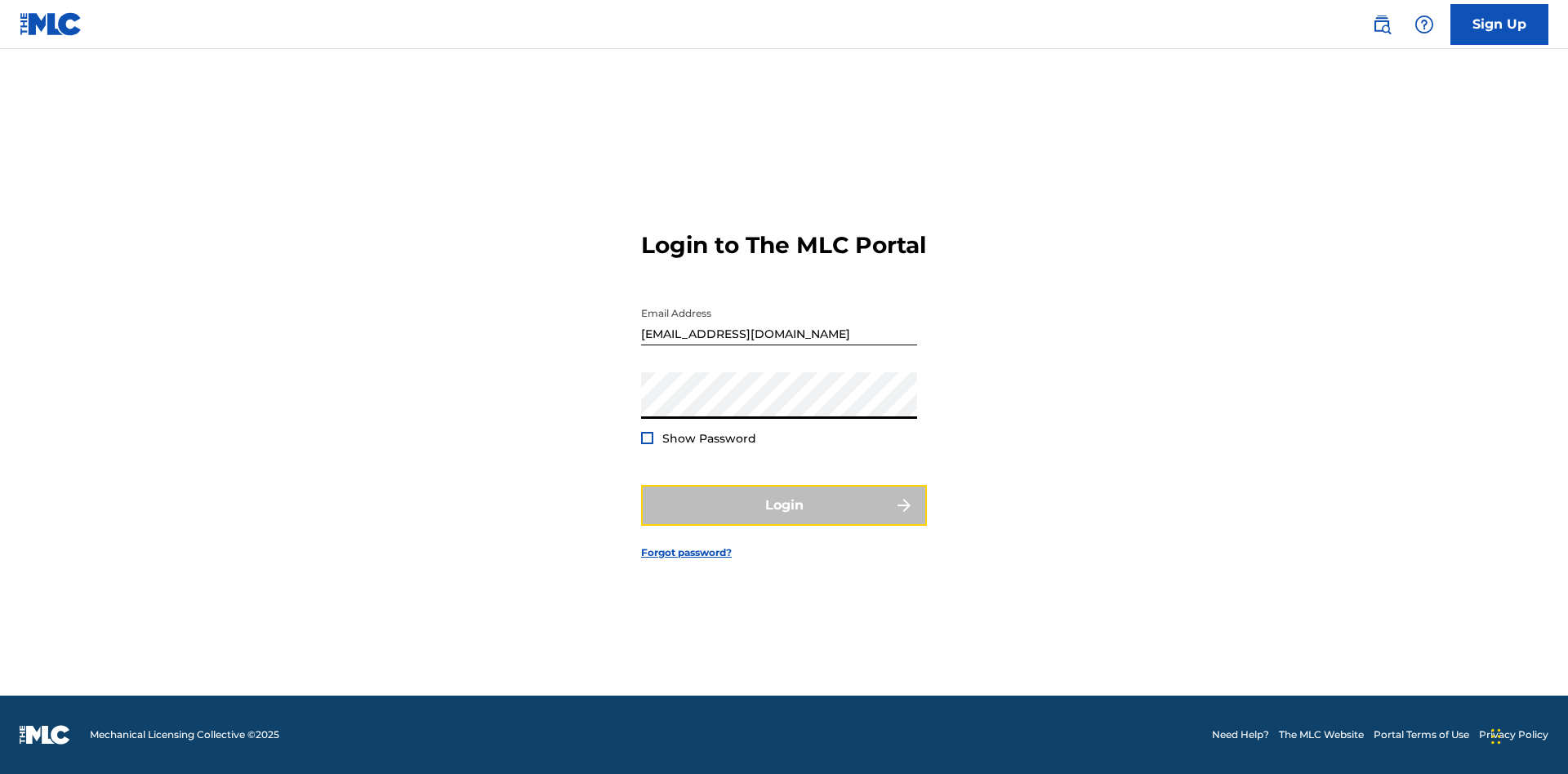
click at [784, 519] on button "Login" at bounding box center [783, 505] width 285 height 41
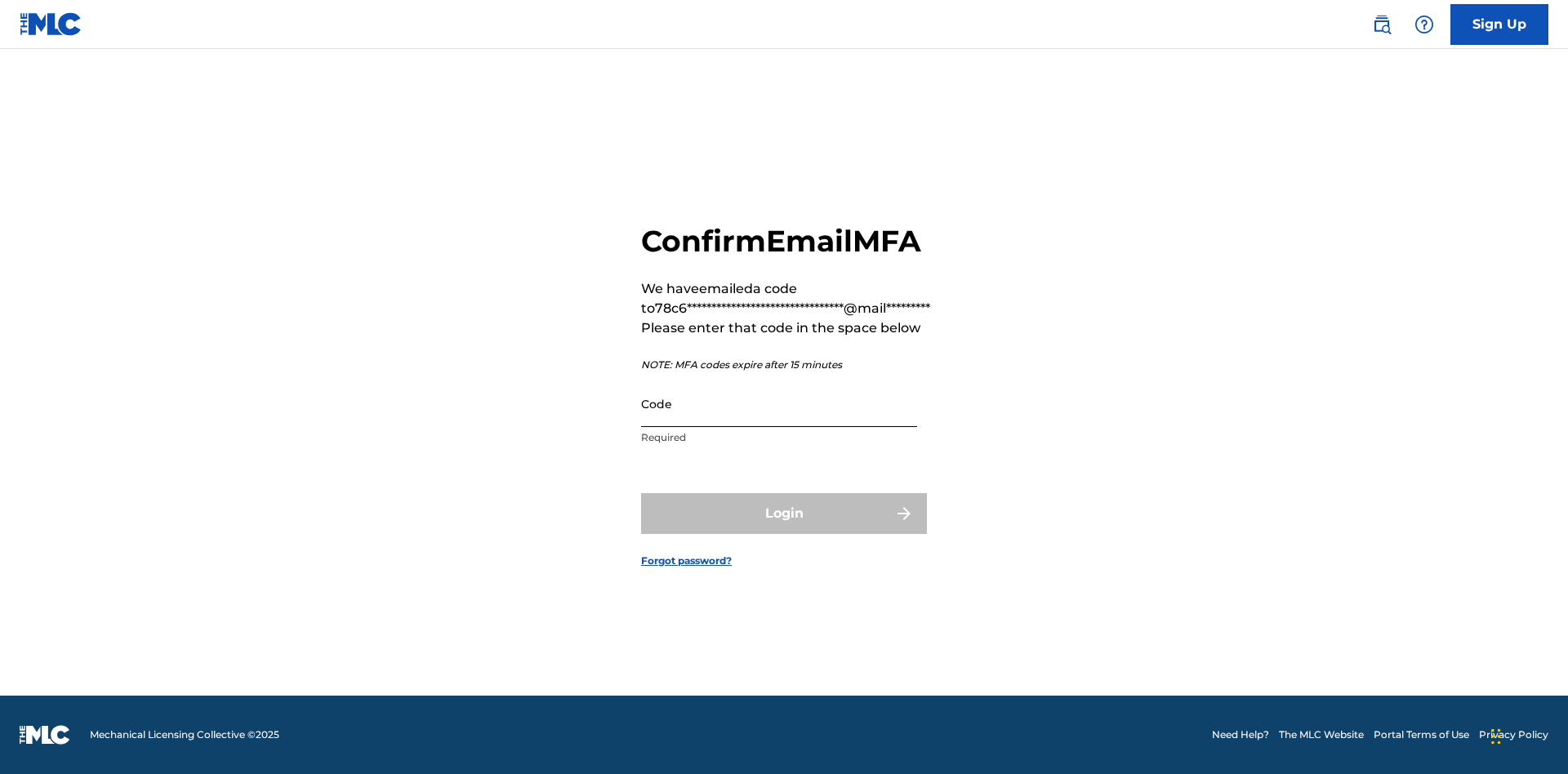
click at [779, 403] on input "Code" at bounding box center [779, 403] width 276 height 46
type input "747383"
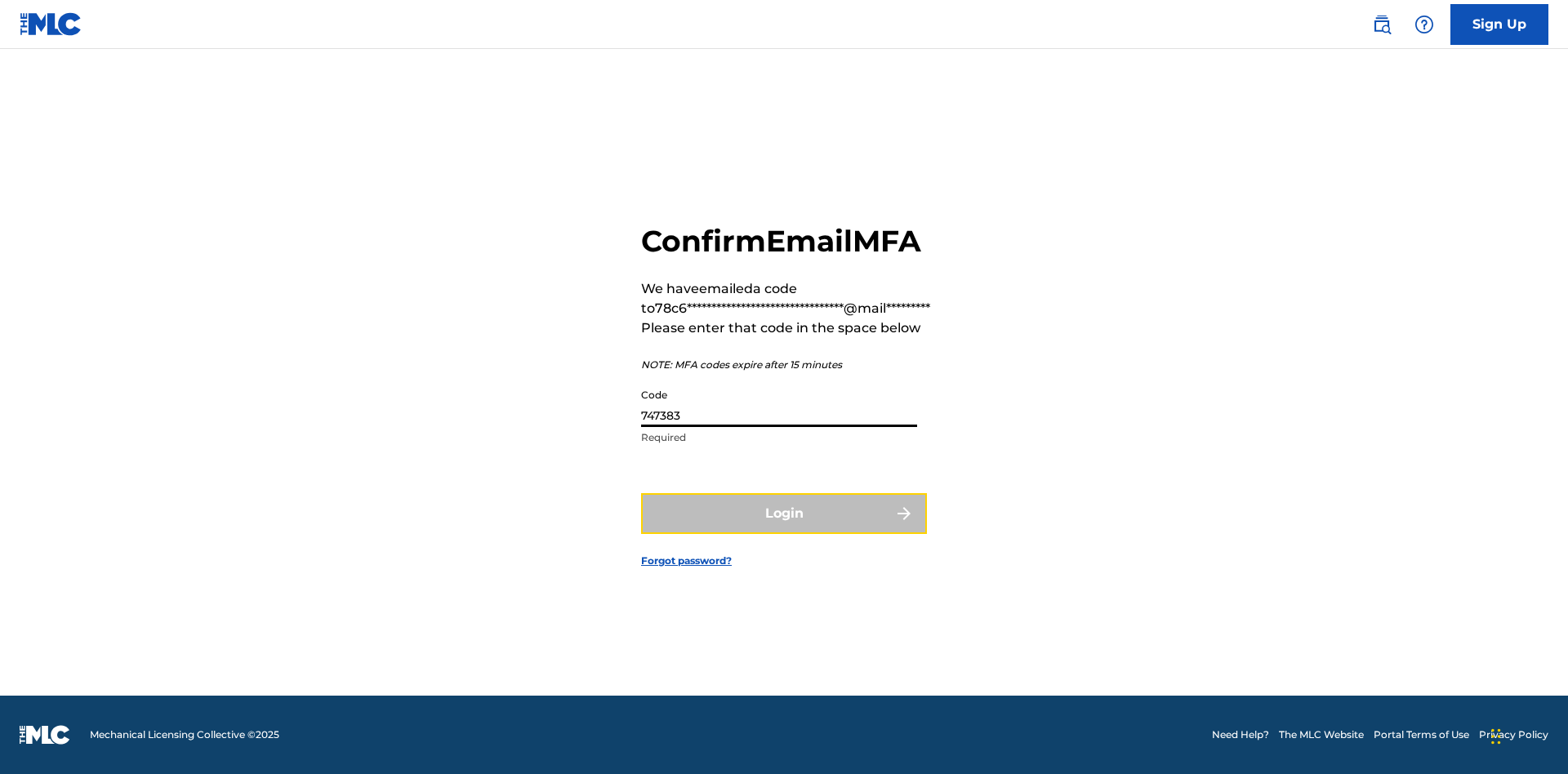
click at [784, 512] on button "Login" at bounding box center [783, 513] width 285 height 41
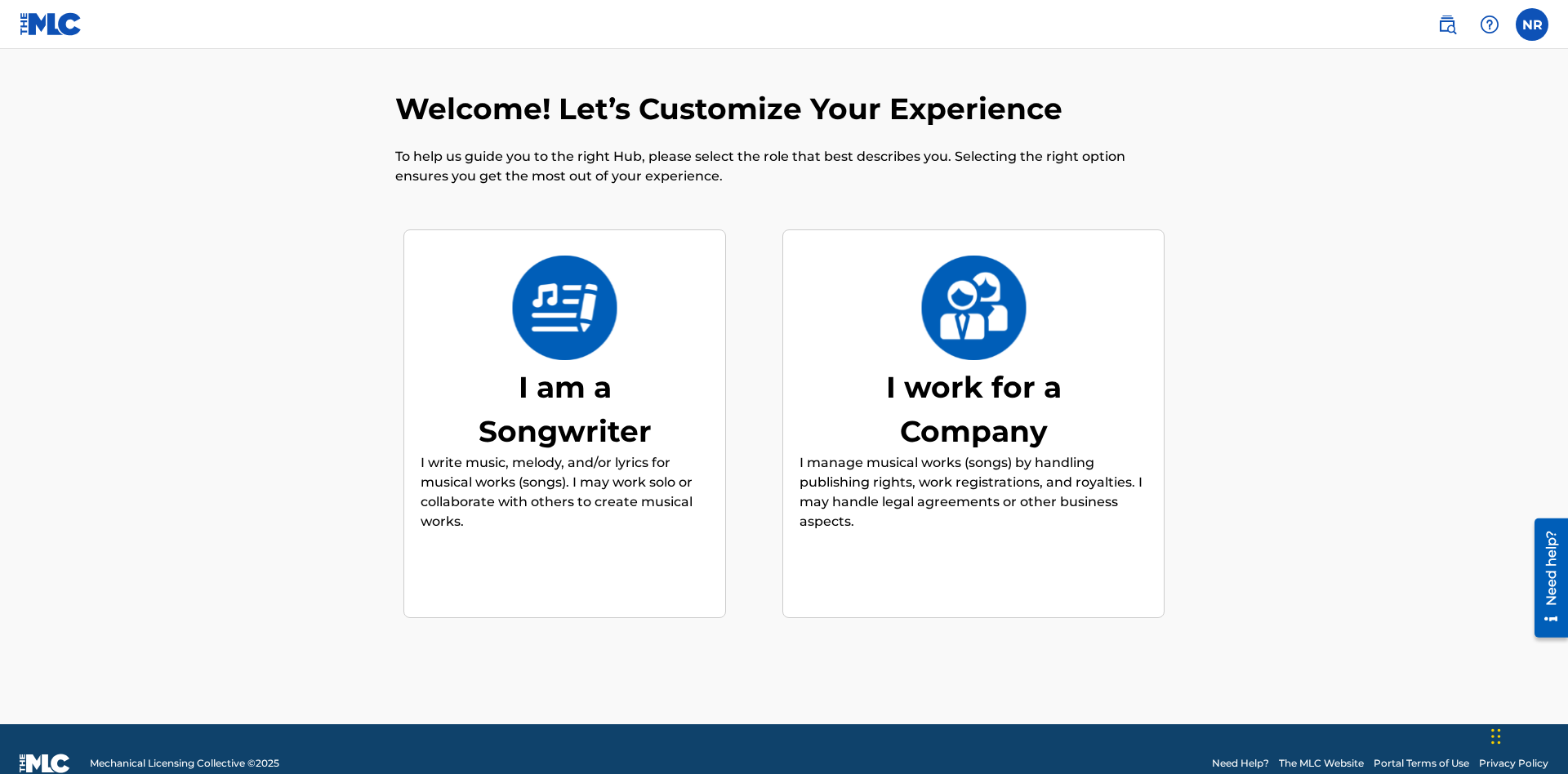
click at [973, 380] on div "I work for a Company" at bounding box center [973, 408] width 245 height 88
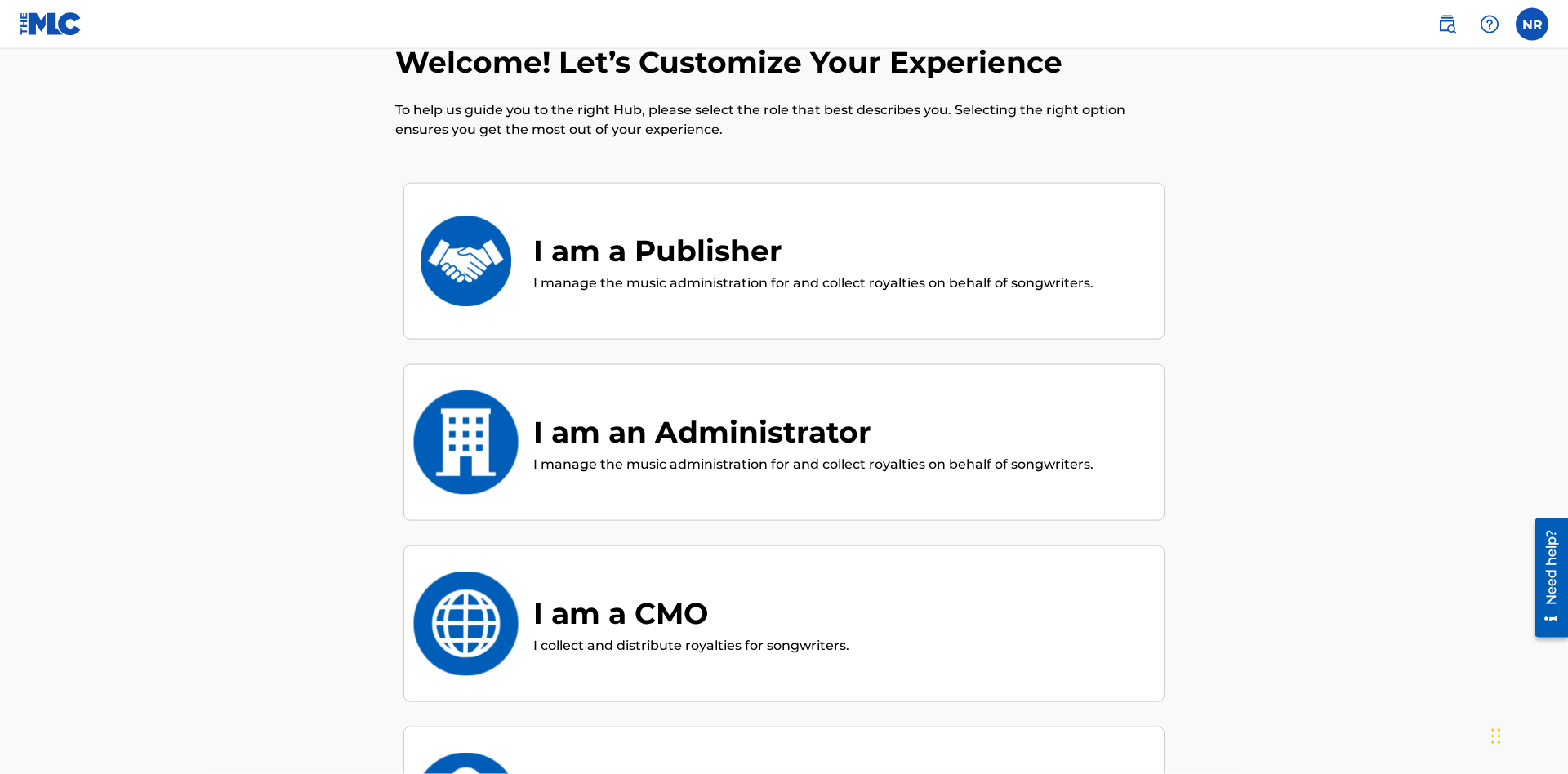
scroll to position [340, 0]
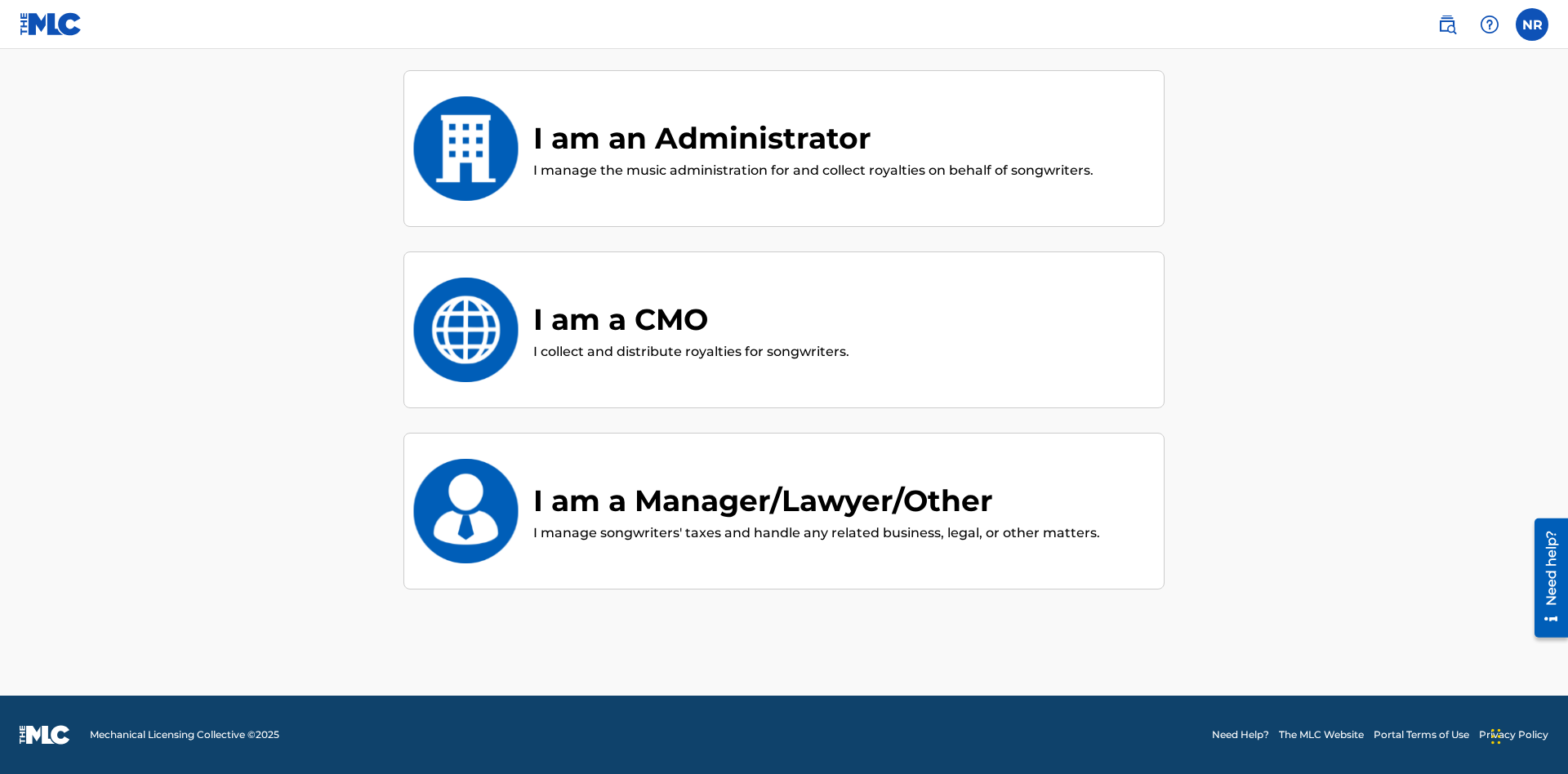
click at [812, 138] on div "I am an Administrator" at bounding box center [814, 138] width 560 height 45
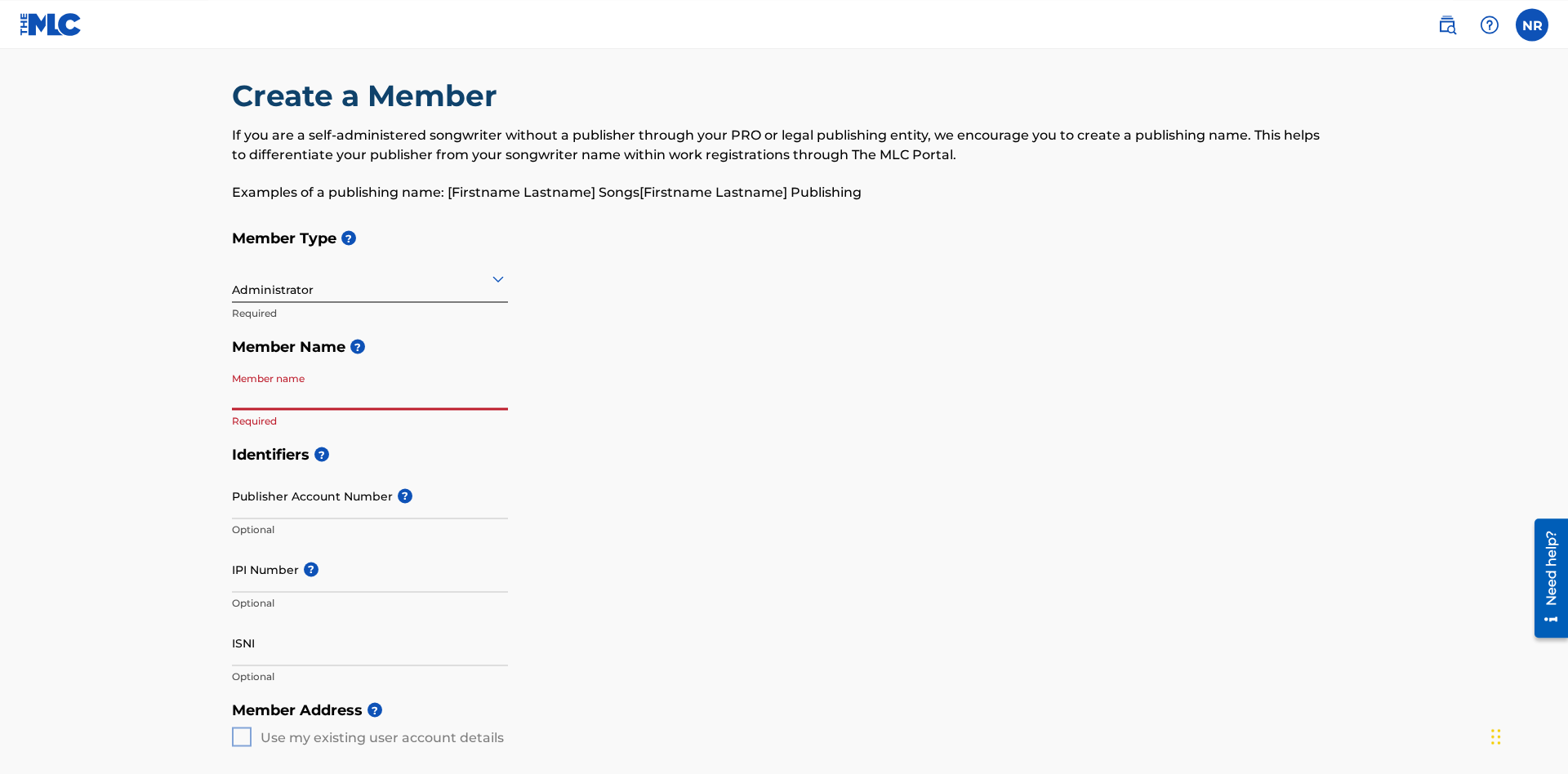
scroll to position [82, 0]
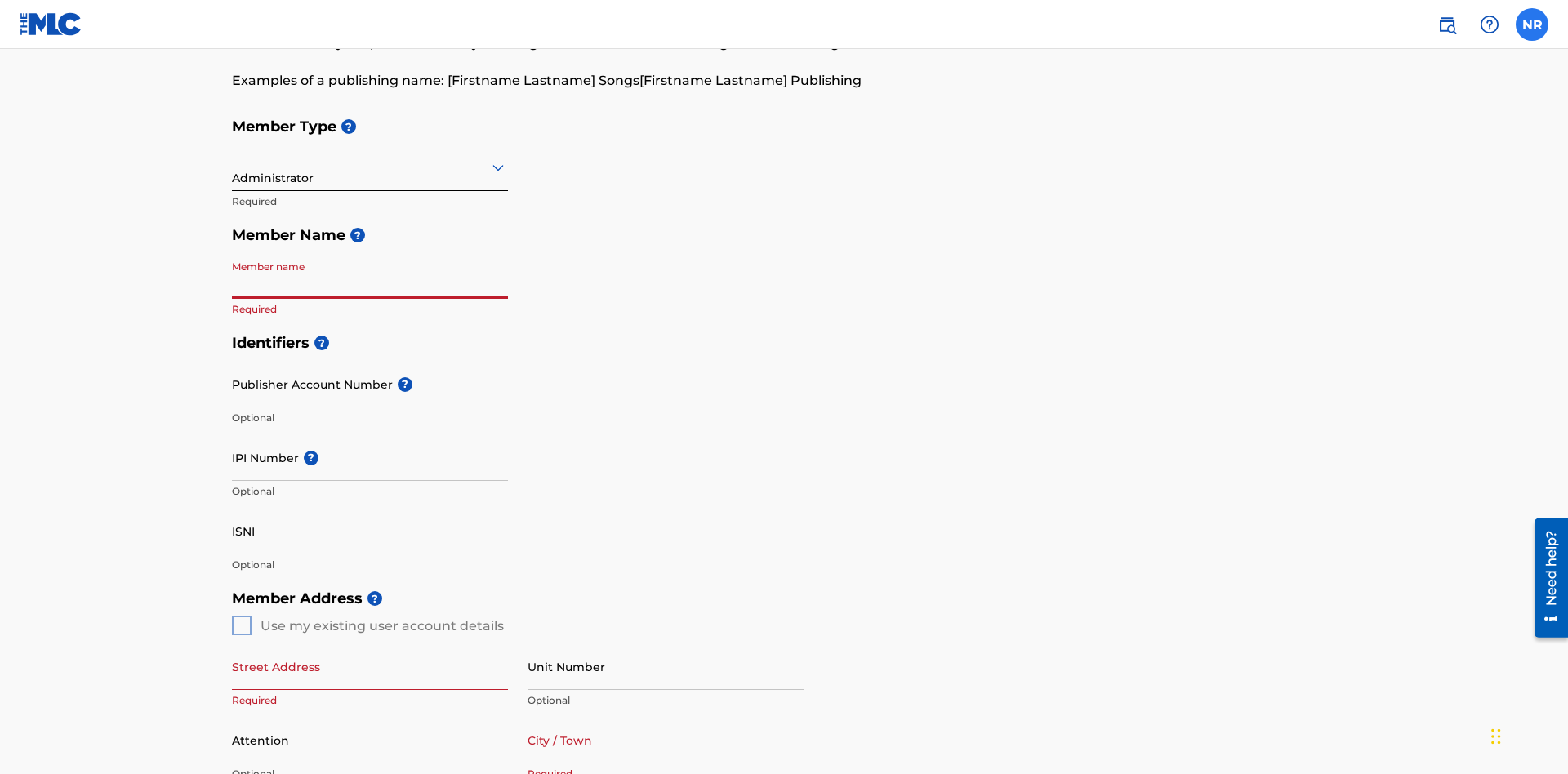
click at [1532, 24] on label at bounding box center [1531, 24] width 32 height 32
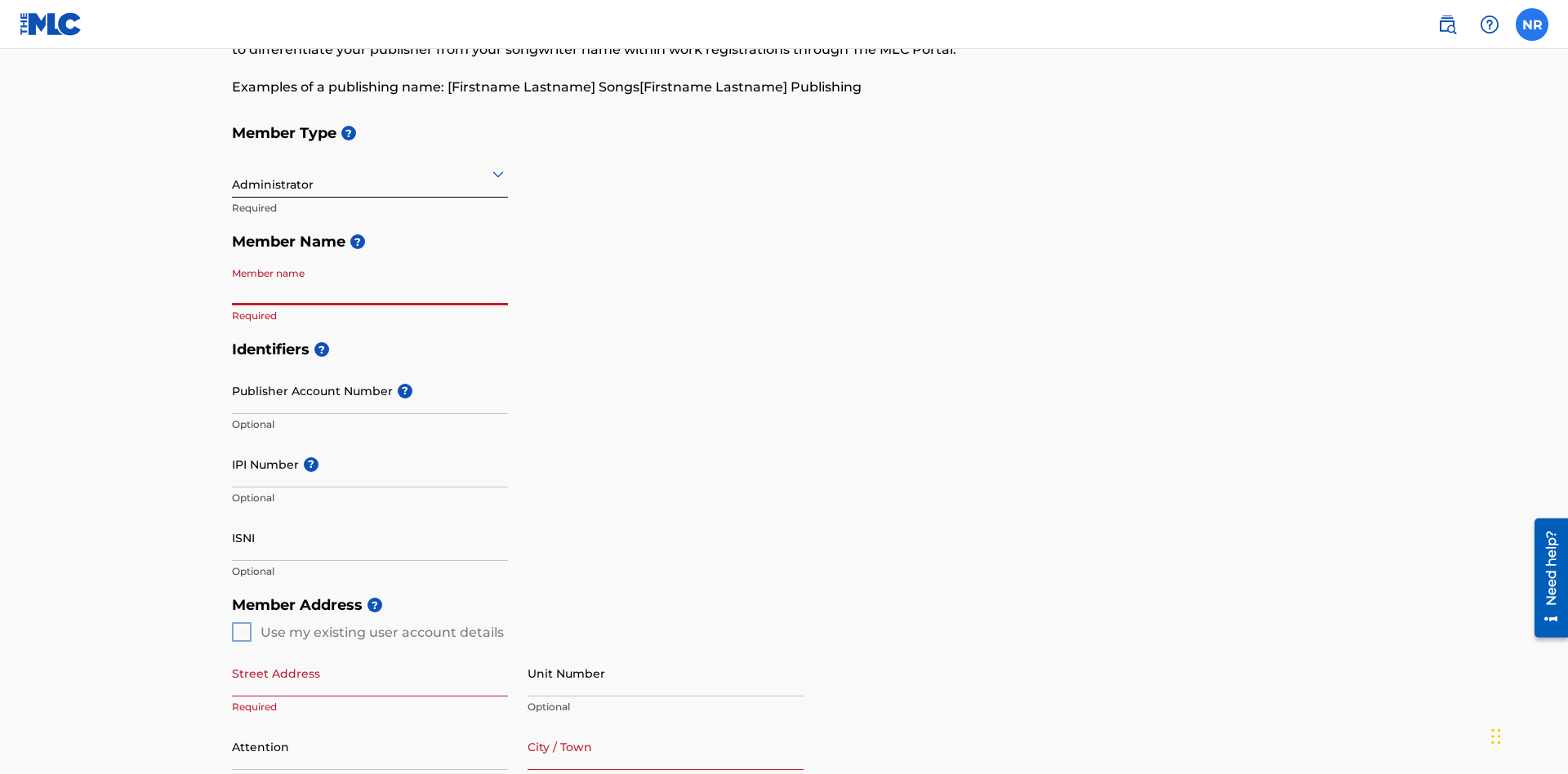
click at [1532, 24] on input "NR [PERSON_NAME] [EMAIL_ADDRESS][DOMAIN_NAME] Notification Preferences Profile …" at bounding box center [1532, 24] width 0 height 0
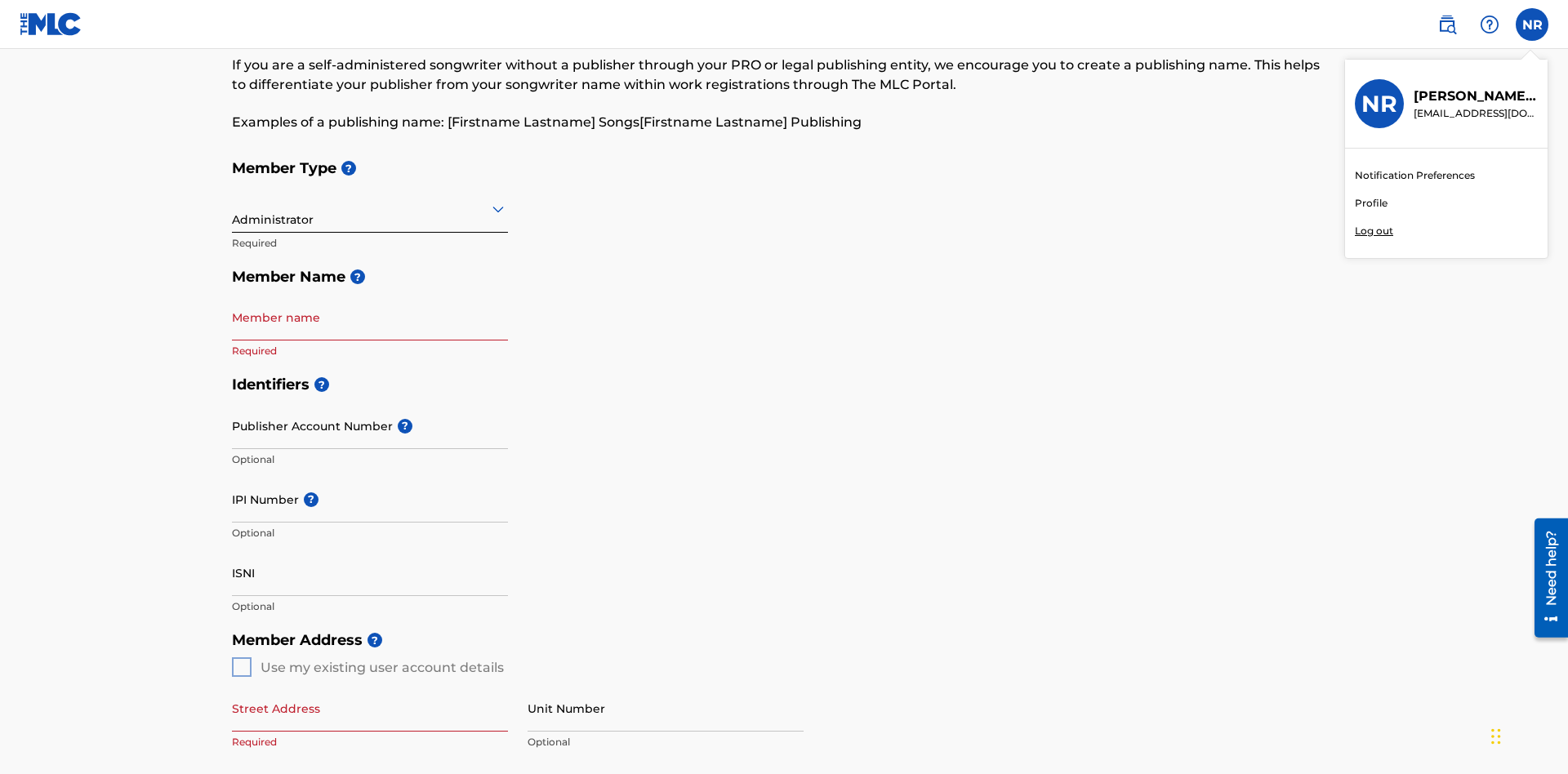
click at [1373, 231] on p "Log out" at bounding box center [1374, 230] width 38 height 15
click at [1532, 24] on input "NR [PERSON_NAME] [EMAIL_ADDRESS][DOMAIN_NAME] Notification Preferences Profile …" at bounding box center [1532, 24] width 0 height 0
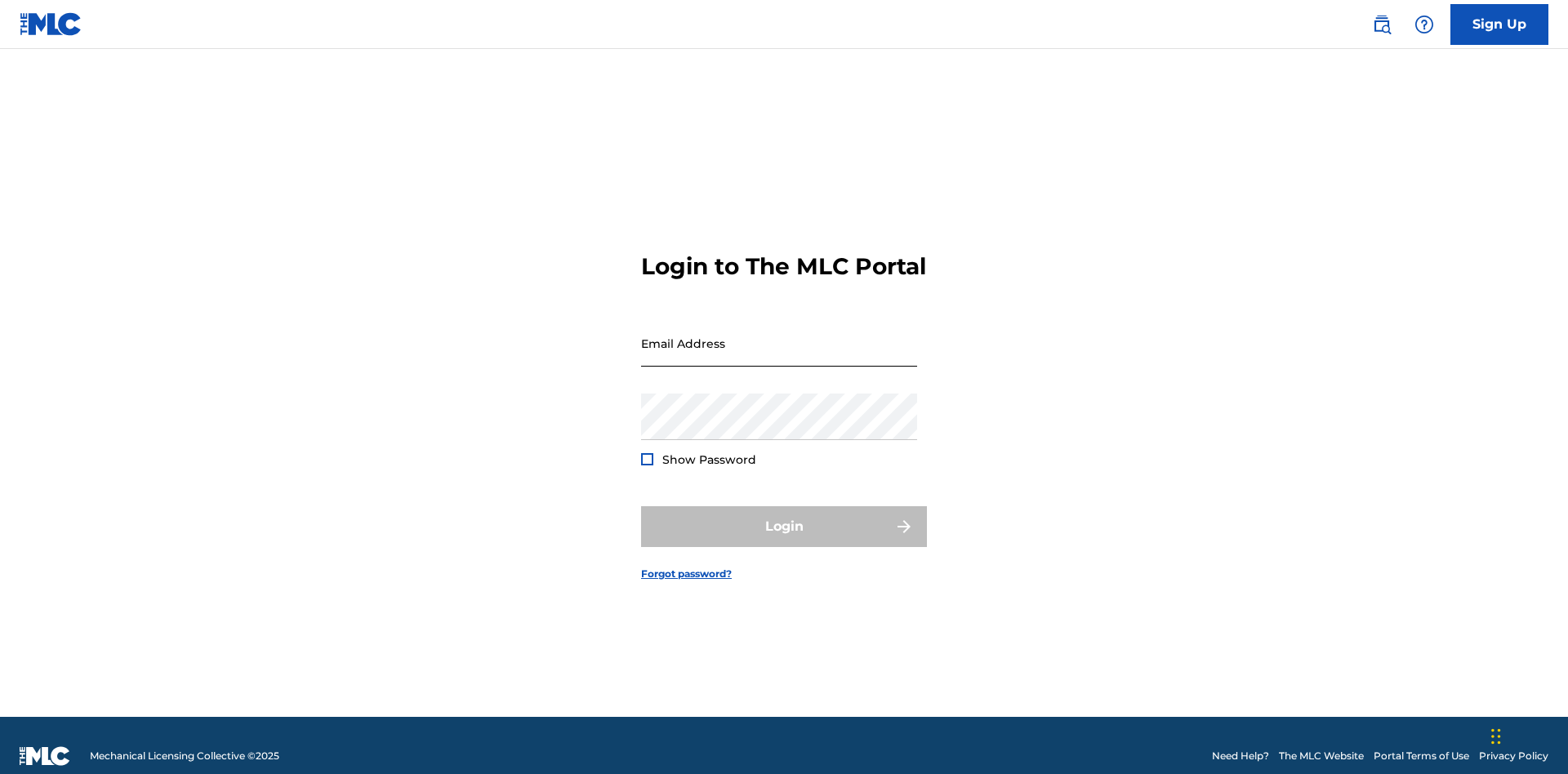
click at [779, 335] on input "Email Address" at bounding box center [779, 343] width 276 height 46
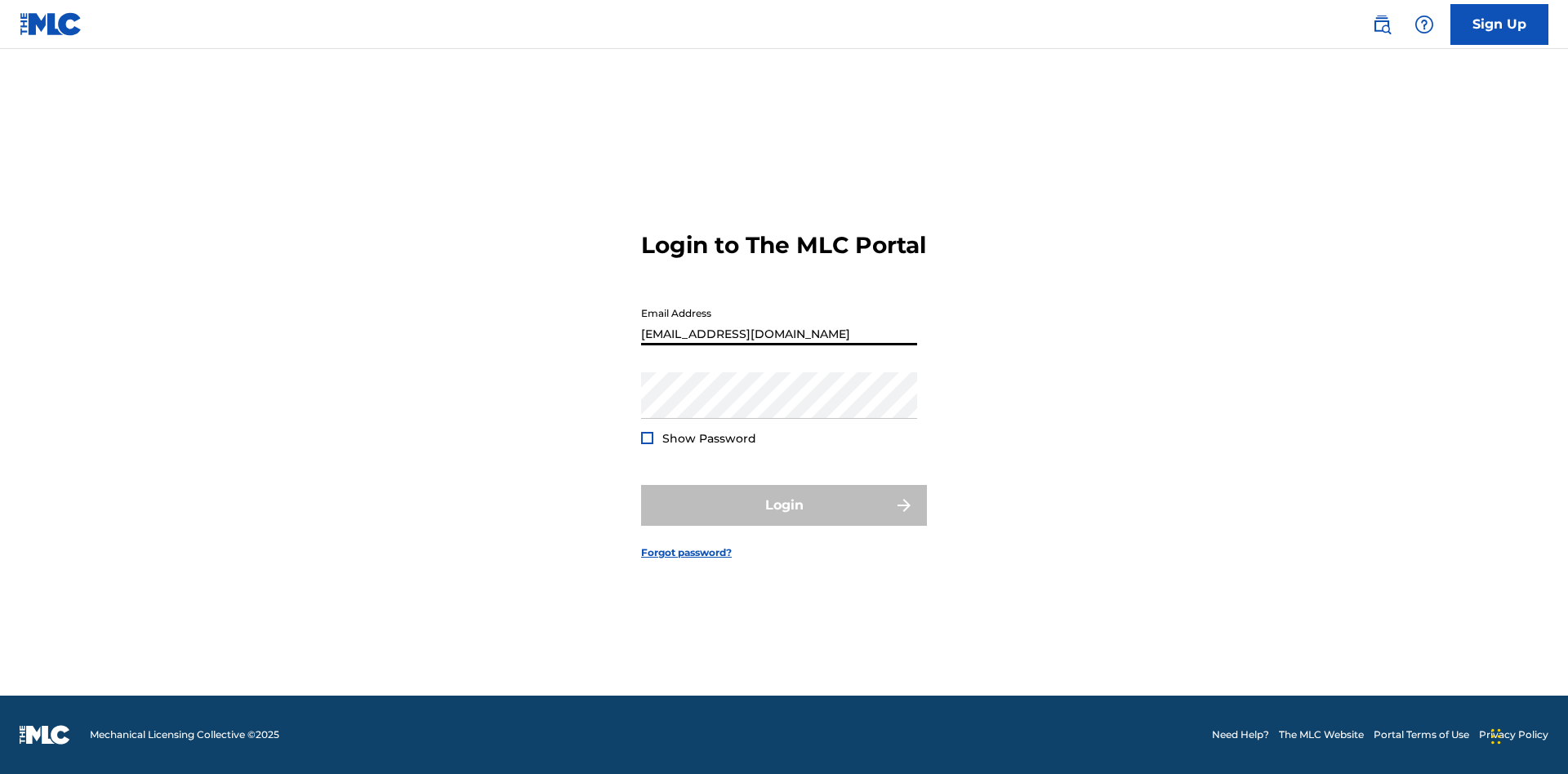
type input "[EMAIL_ADDRESS][DOMAIN_NAME]"
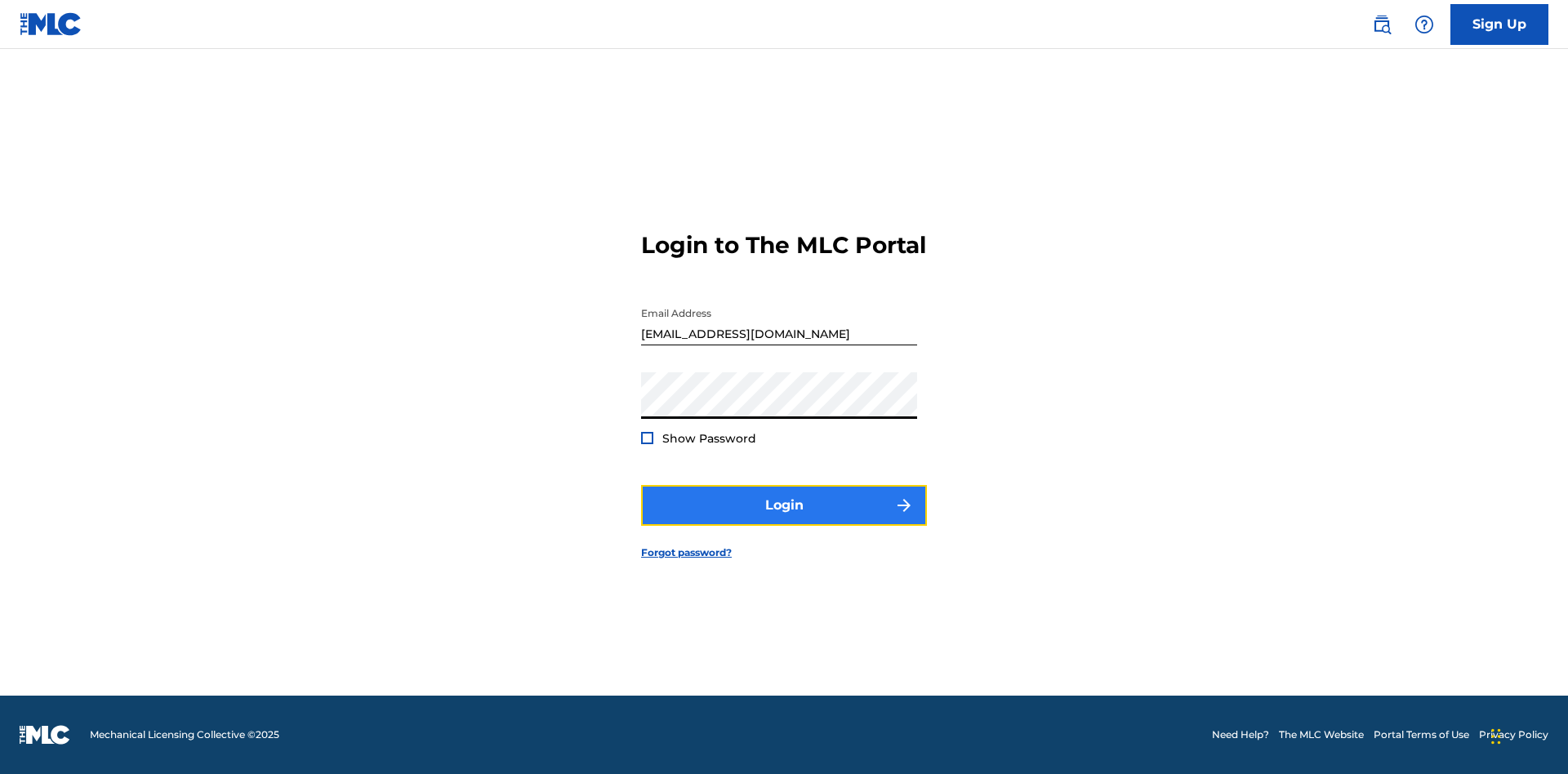
click at [784, 519] on button "Login" at bounding box center [783, 505] width 285 height 41
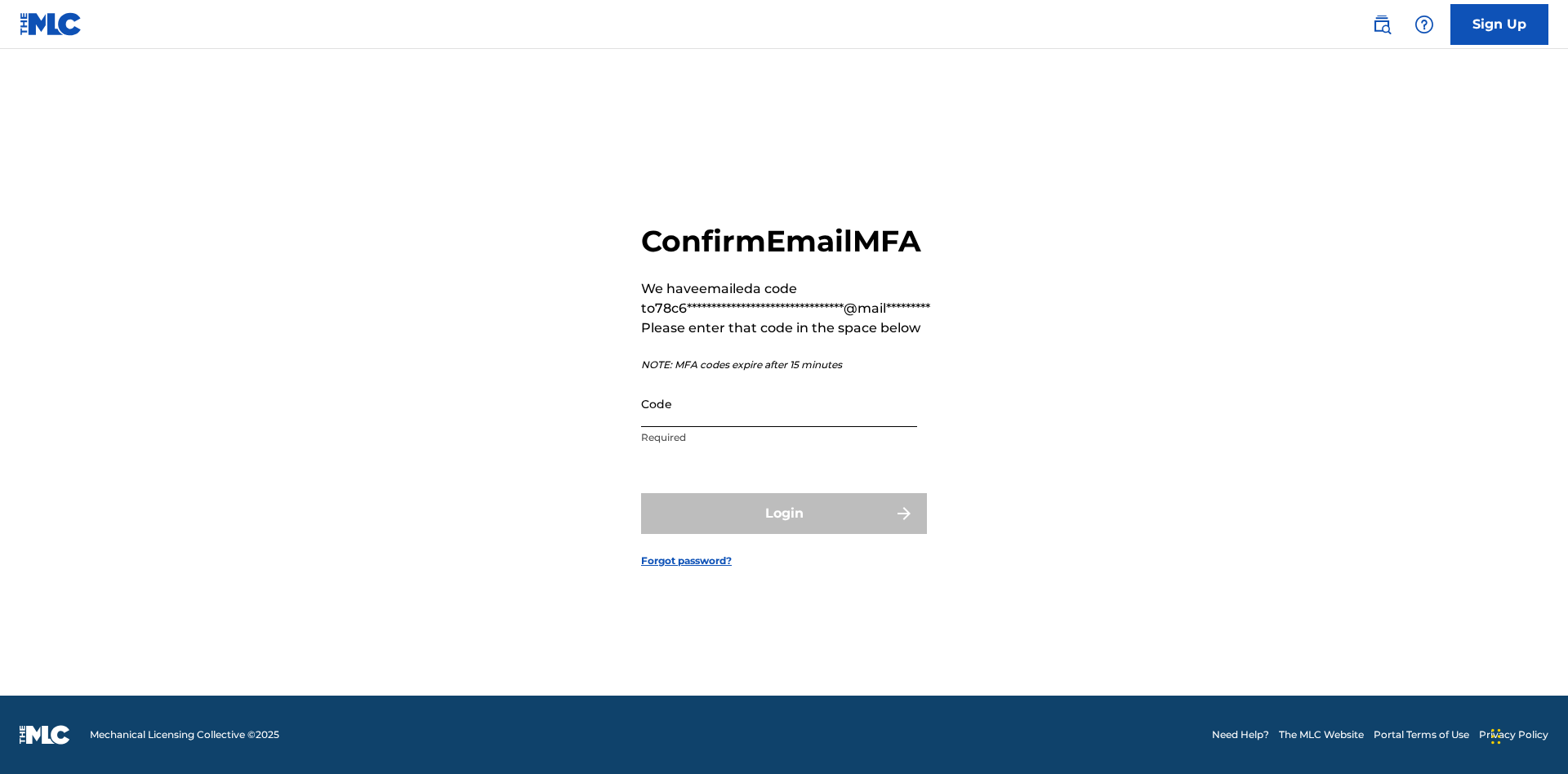
click at [779, 403] on input "Code" at bounding box center [779, 403] width 276 height 46
type input "321385"
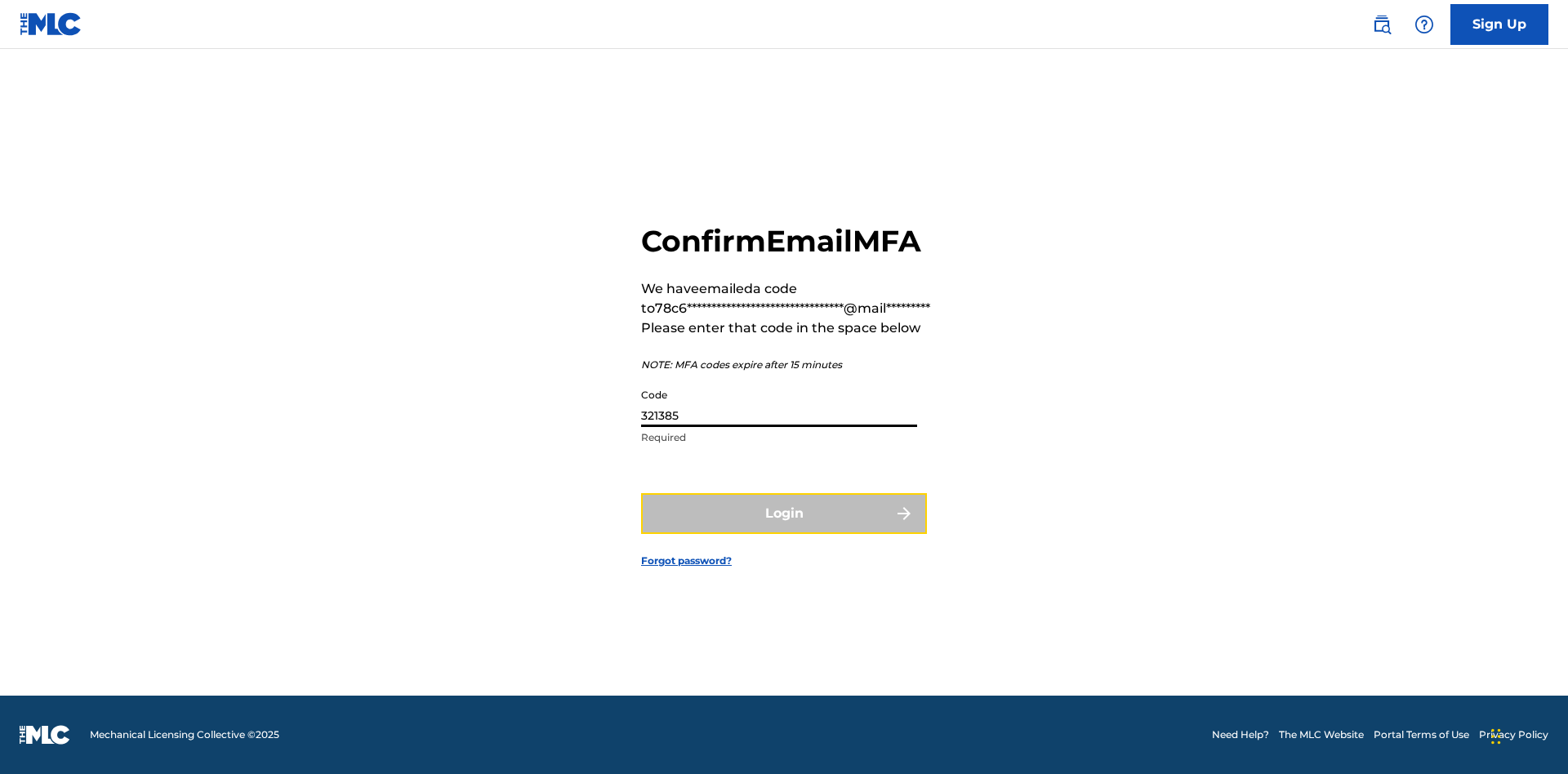
click at [784, 512] on button "Login" at bounding box center [783, 513] width 285 height 41
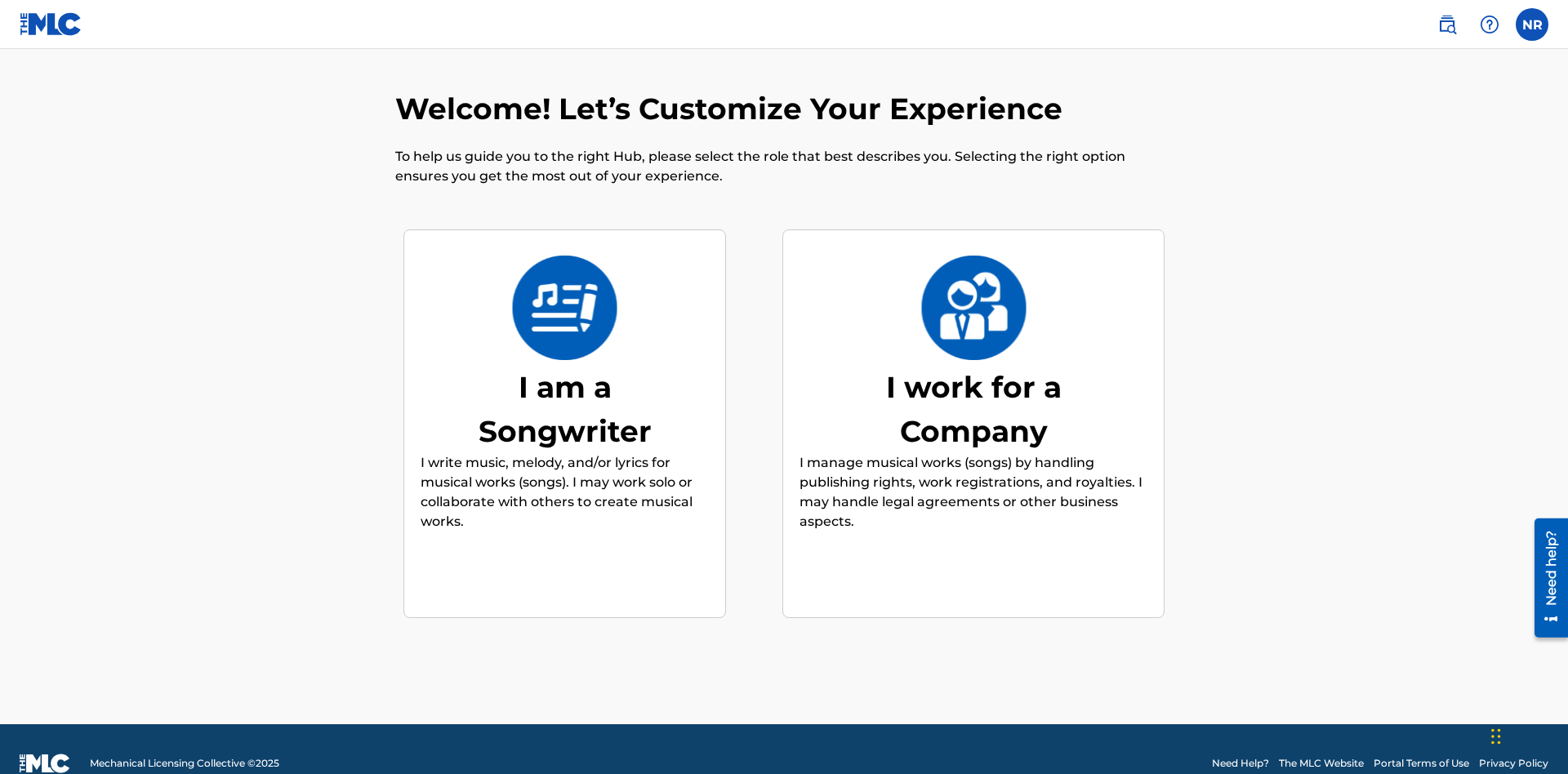
click at [973, 380] on div "I work for a Company" at bounding box center [973, 408] width 245 height 88
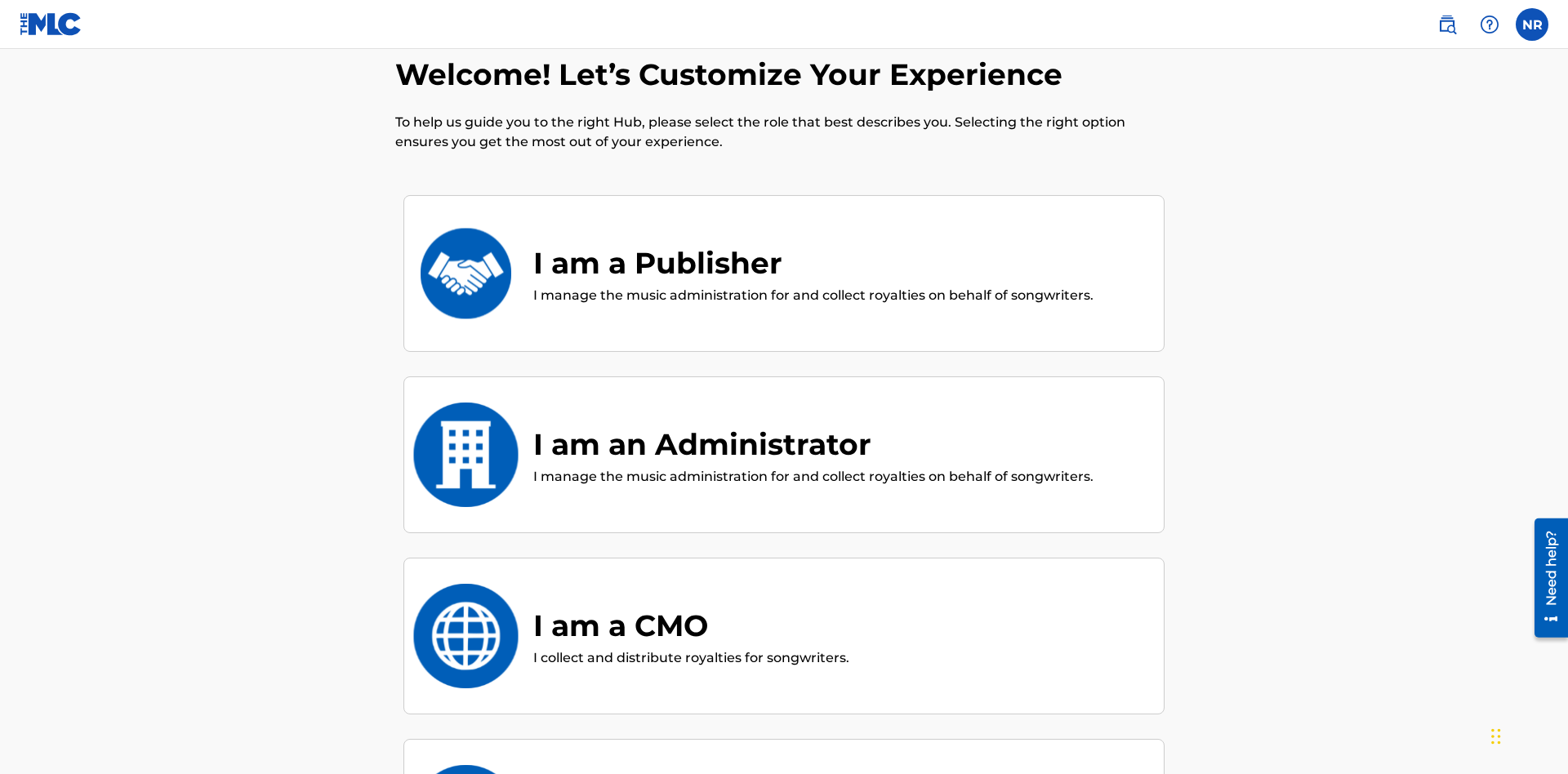
scroll to position [70, 0]
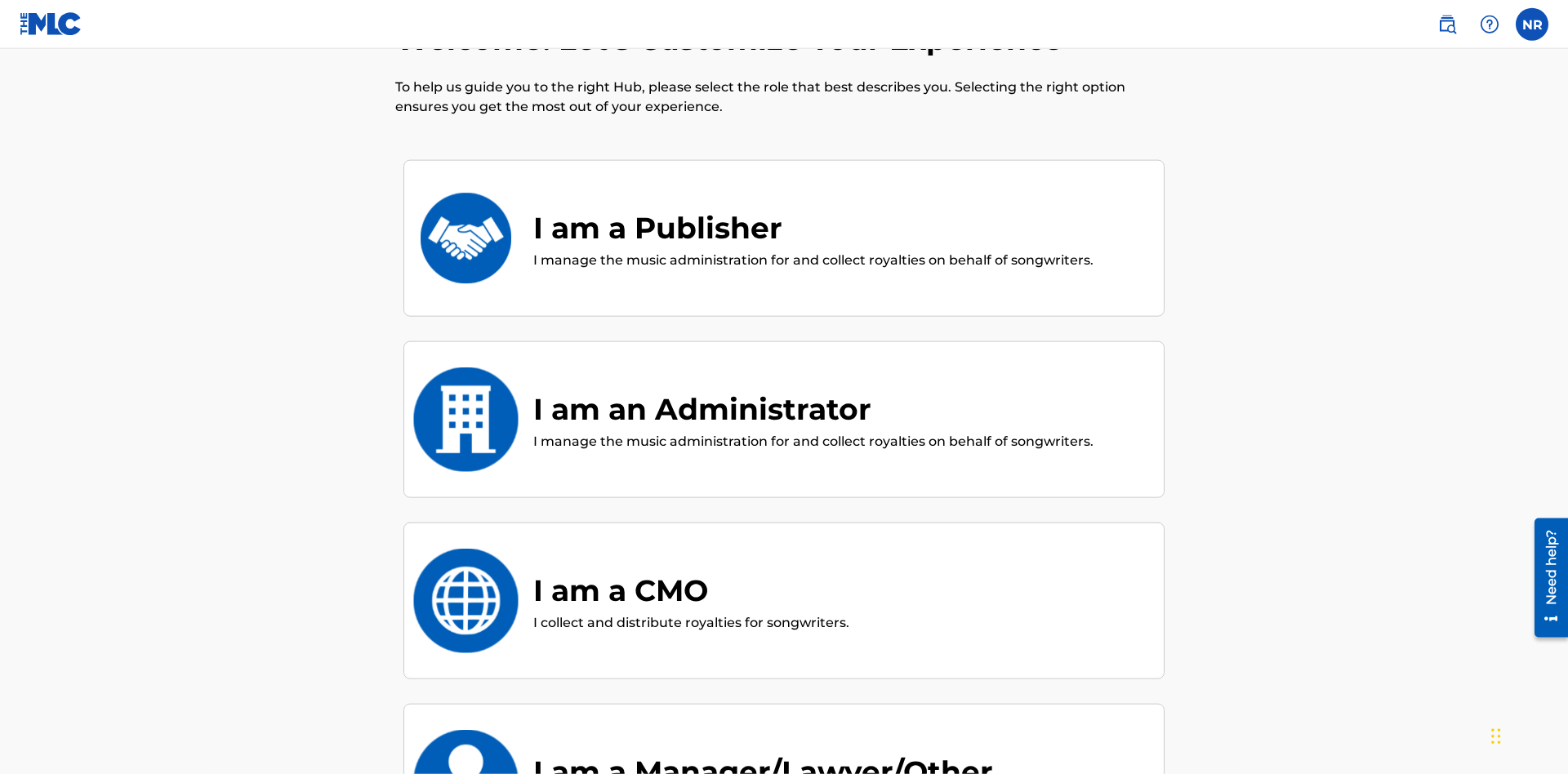
click at [690, 568] on div "I am a CMO" at bounding box center [691, 590] width 316 height 45
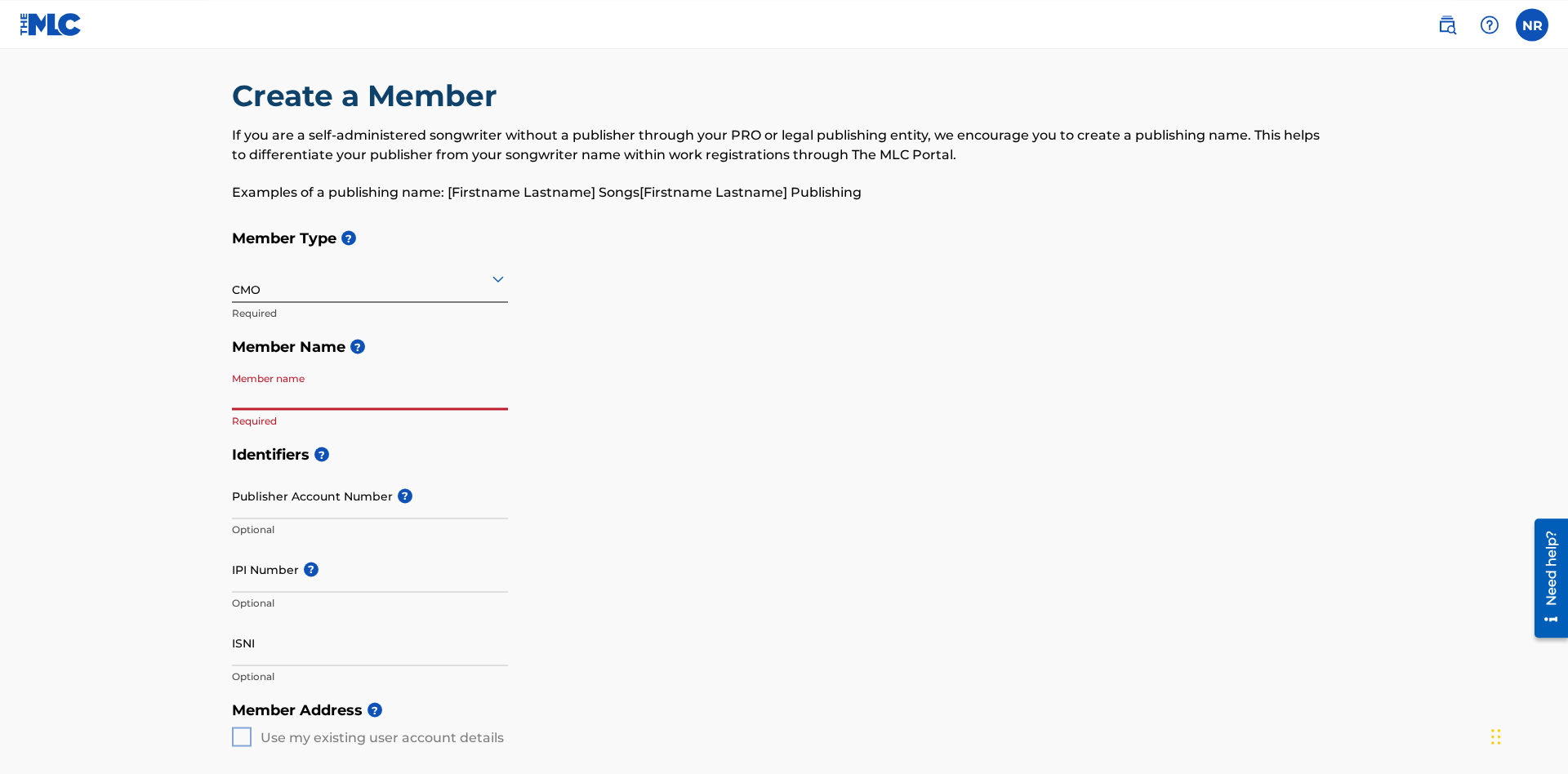
scroll to position [82, 0]
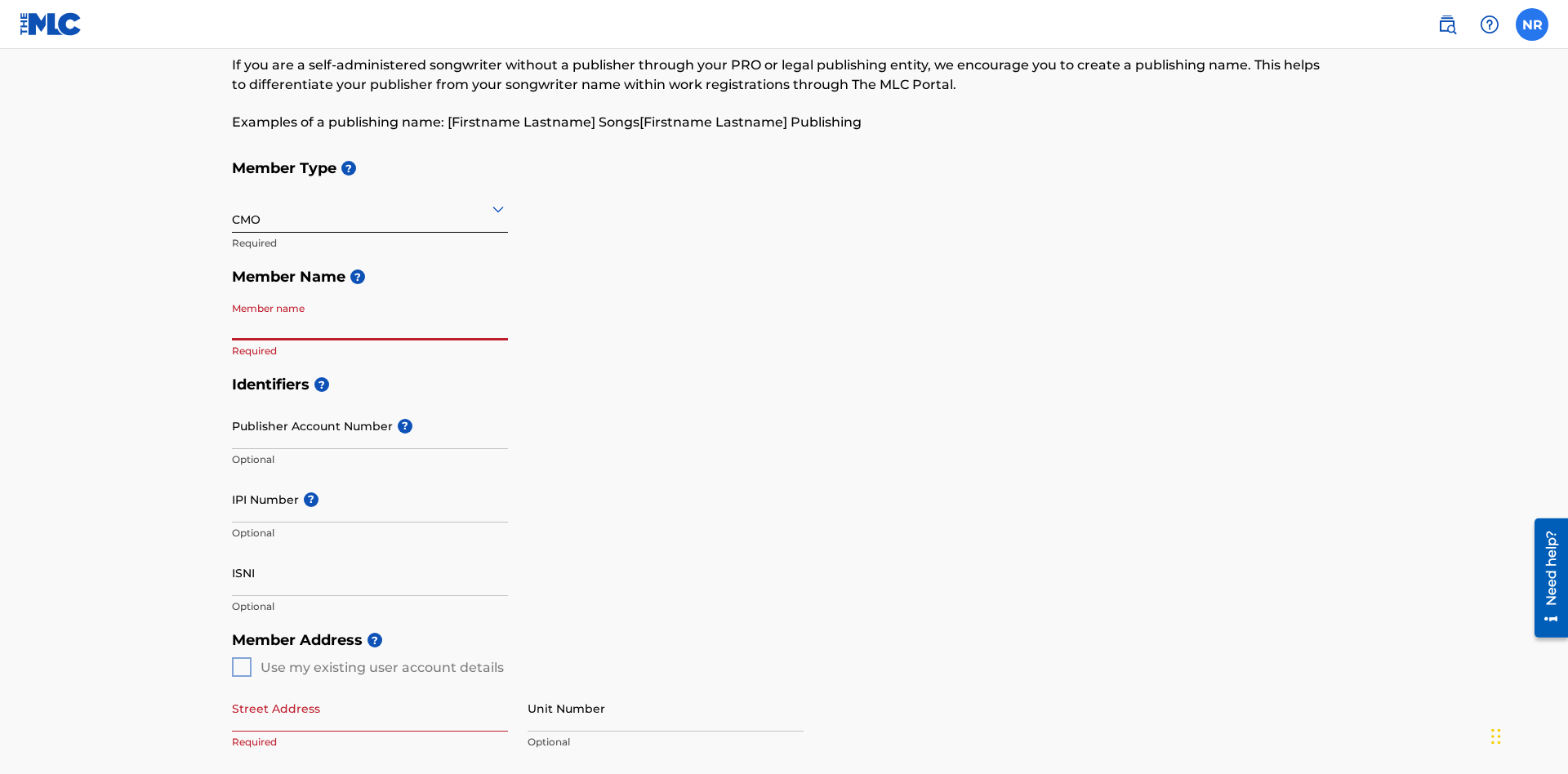
click at [1532, 24] on label at bounding box center [1531, 24] width 32 height 32
click at [1532, 24] on input "NR [PERSON_NAME] [EMAIL_ADDRESS][DOMAIN_NAME] Notification Preferences Profile …" at bounding box center [1532, 24] width 0 height 0
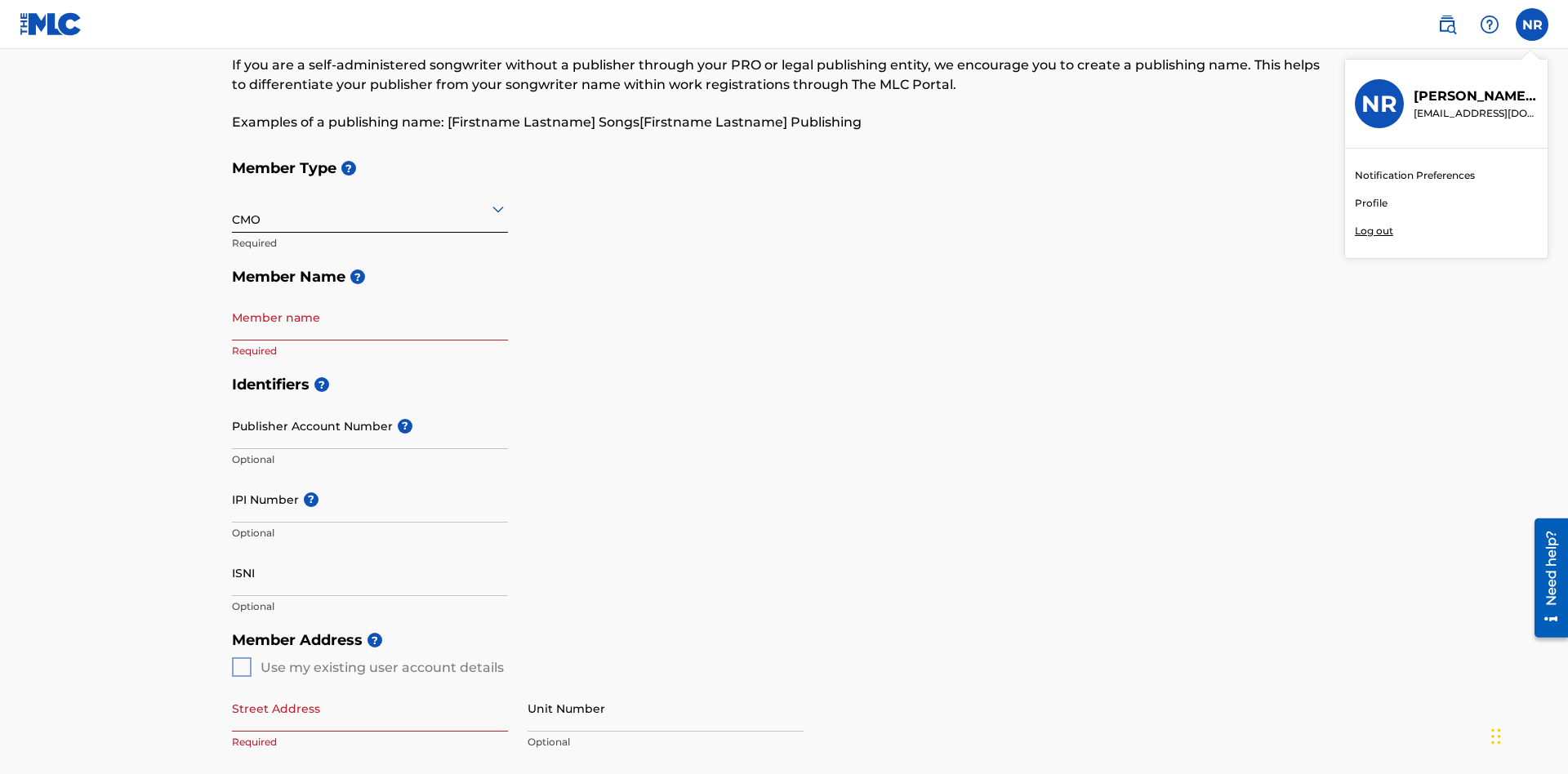
click at [1373, 231] on p "Log out" at bounding box center [1374, 230] width 38 height 15
click at [1532, 24] on input "NR [PERSON_NAME] [EMAIL_ADDRESS][DOMAIN_NAME] Notification Preferences Profile …" at bounding box center [1532, 24] width 0 height 0
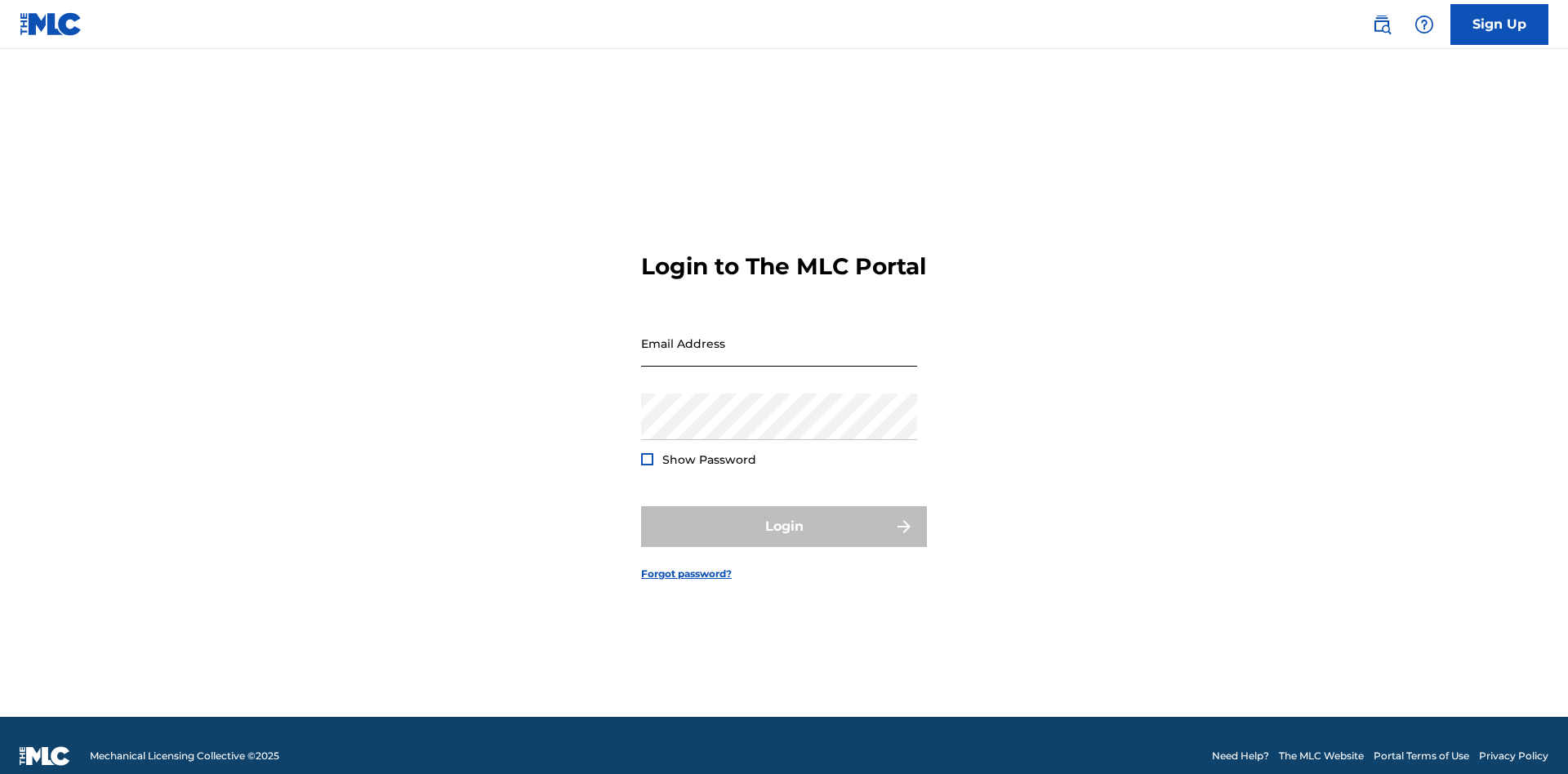
click at [779, 335] on input "Email Address" at bounding box center [779, 343] width 276 height 46
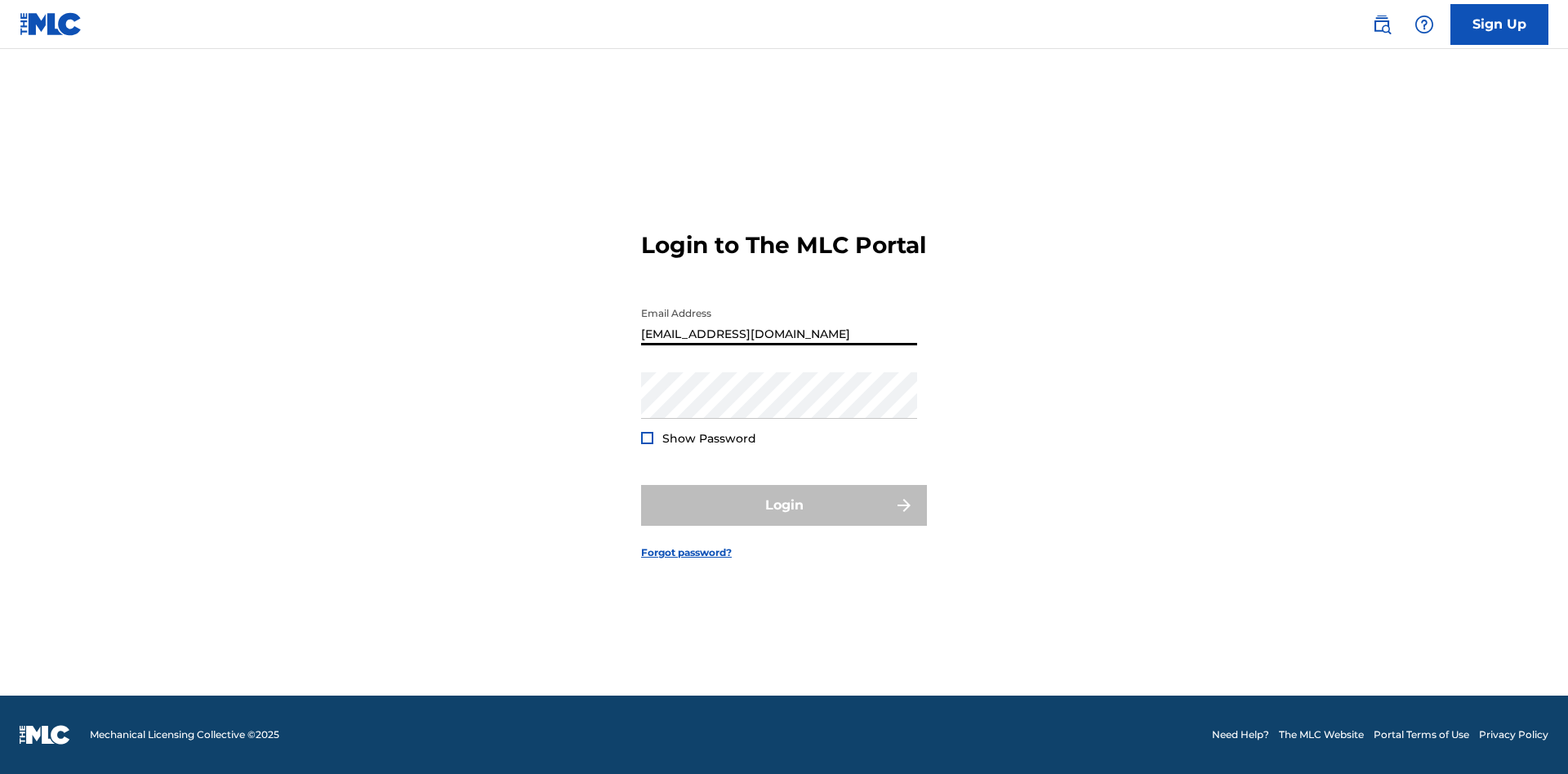
scroll to position [0, 40]
type input "[EMAIL_ADDRESS][DOMAIN_NAME]"
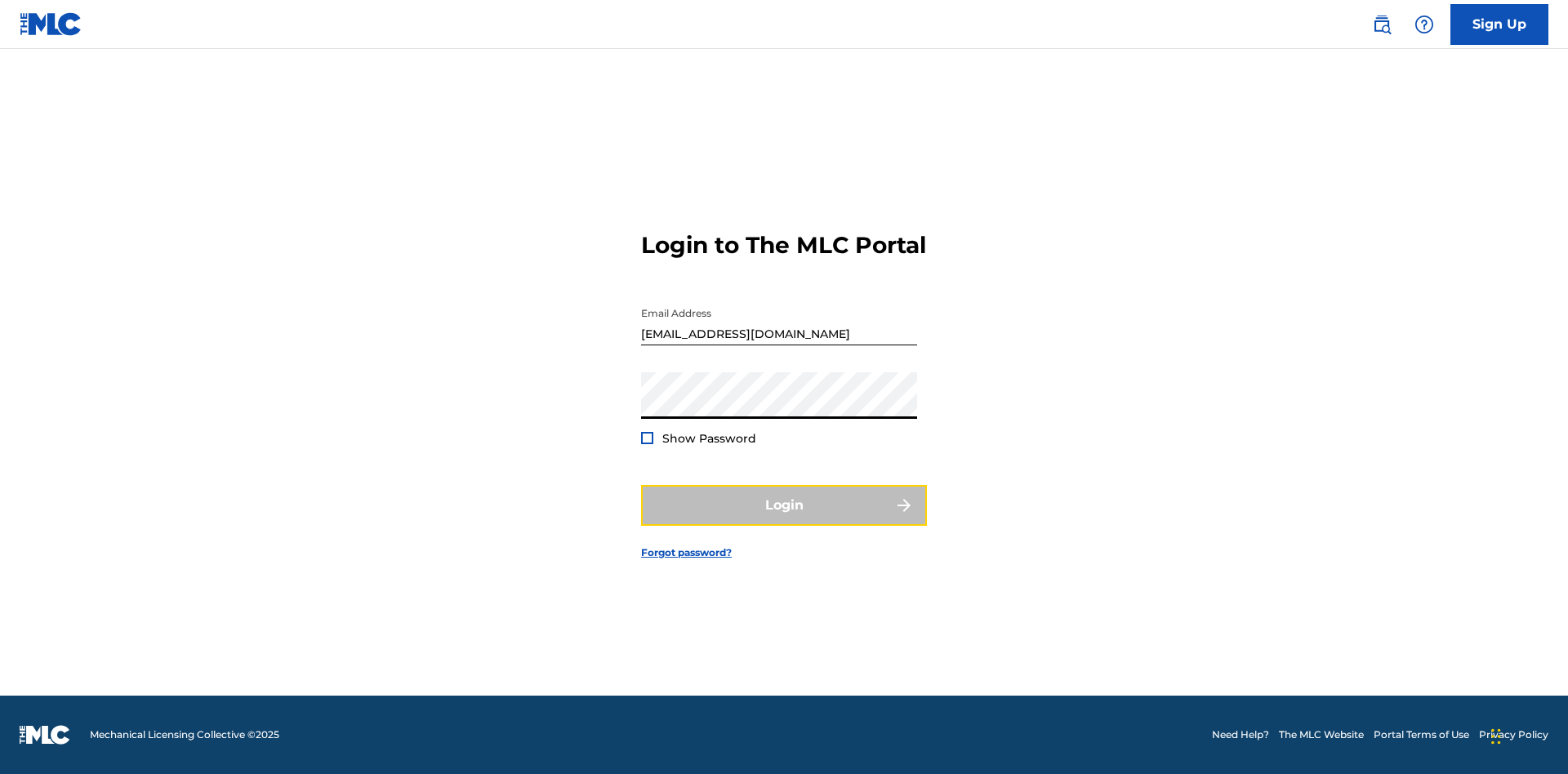
click at [784, 519] on button "Login" at bounding box center [783, 505] width 285 height 41
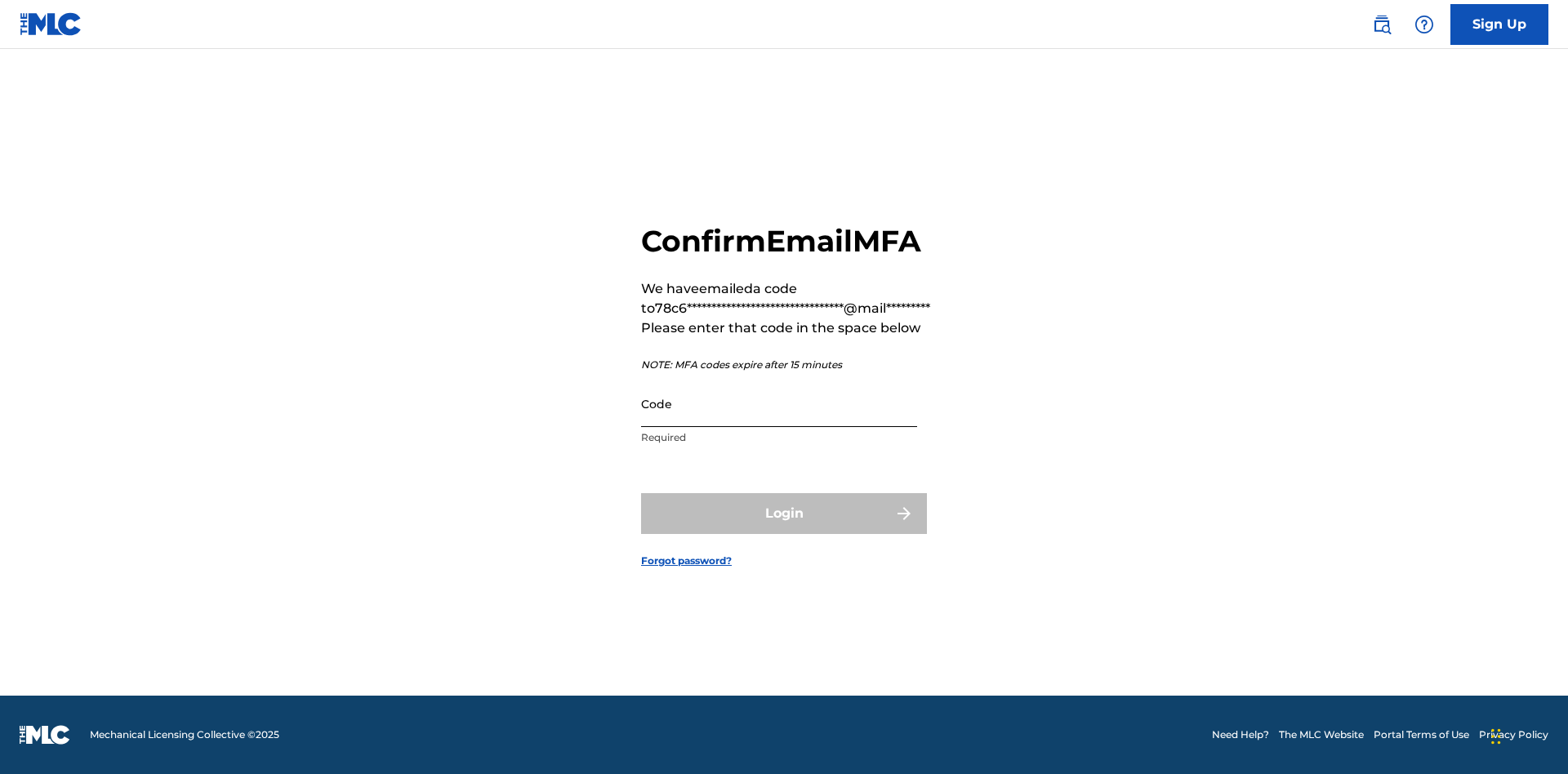
click at [779, 403] on input "Code" at bounding box center [779, 403] width 276 height 46
type input "538947"
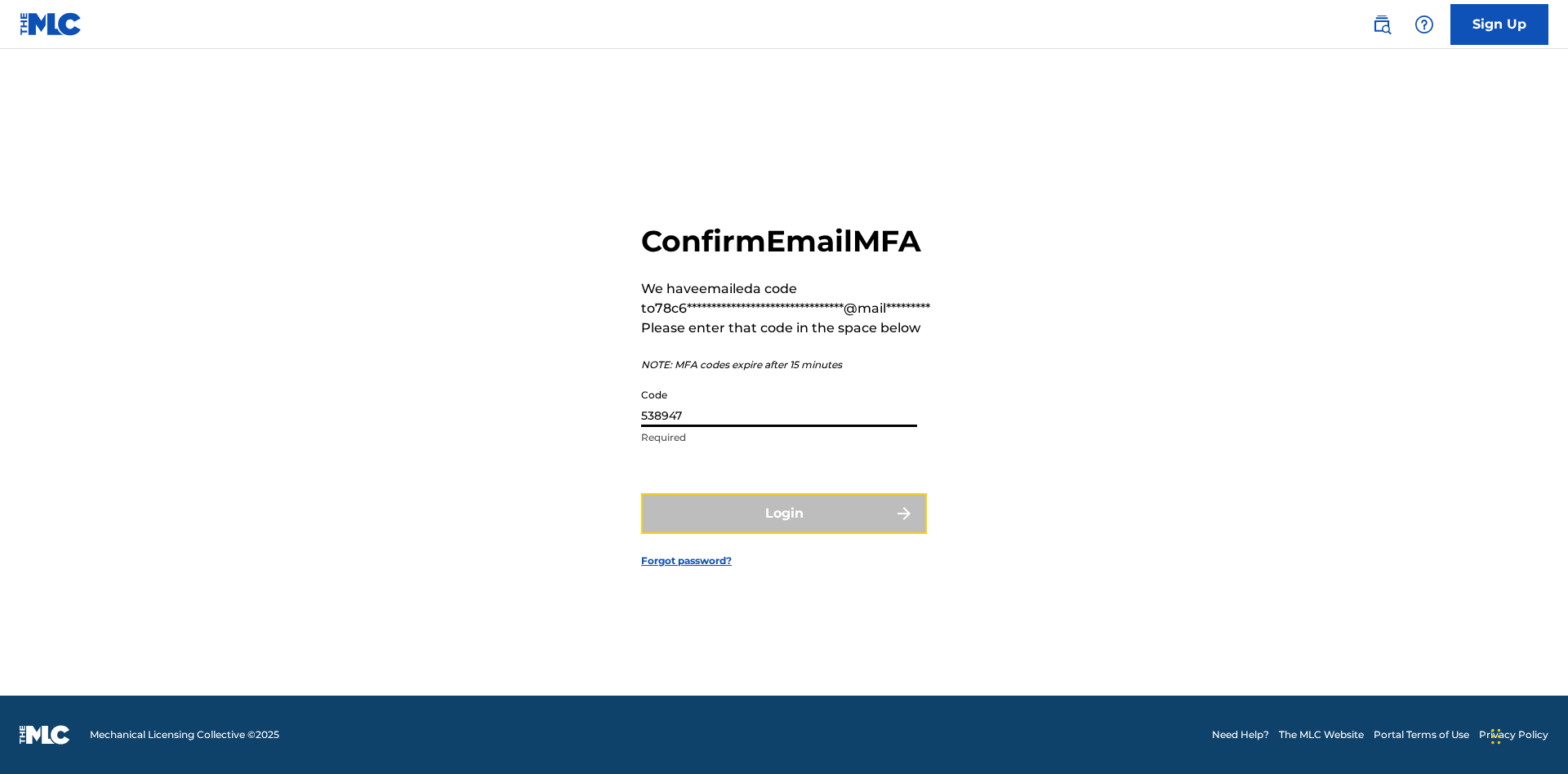
click at [784, 512] on button "Login" at bounding box center [783, 513] width 285 height 41
